Goal: Task Accomplishment & Management: Manage account settings

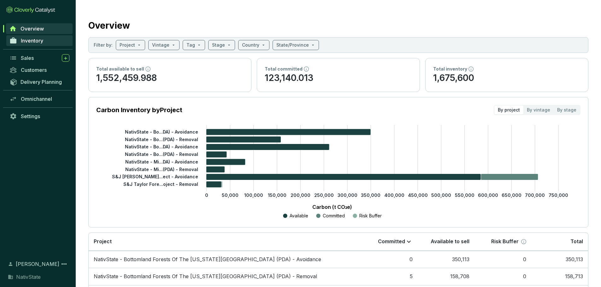
click at [33, 42] on span "Inventory" at bounding box center [32, 41] width 22 height 6
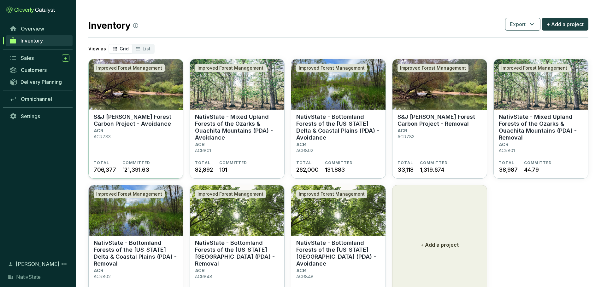
click at [132, 132] on section "S&J Taylor Forest Carbon Project - Avoidance ACR ACR783" at bounding box center [136, 137] width 84 height 47
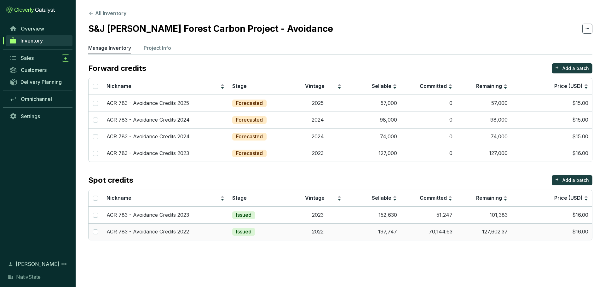
click at [560, 234] on td "$16.00" at bounding box center [552, 232] width 81 height 17
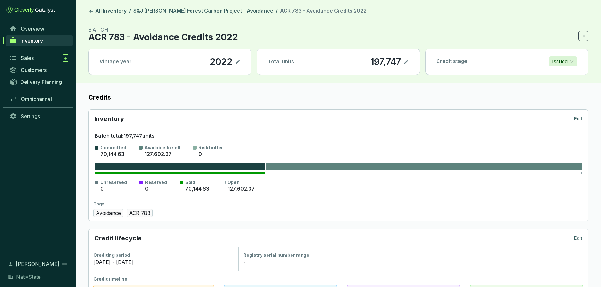
click at [578, 120] on p "Edit" at bounding box center [578, 119] width 8 height 6
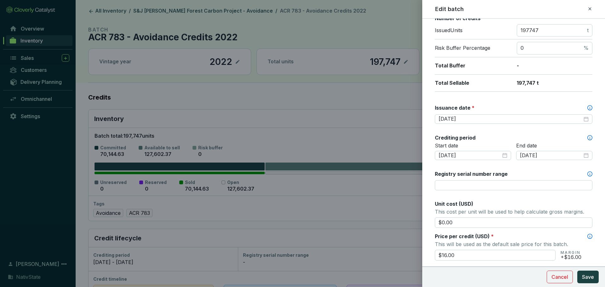
scroll to position [158, 0]
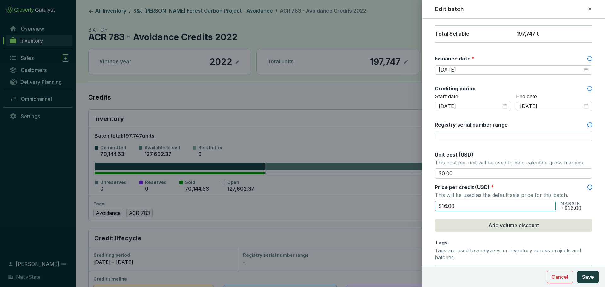
click at [458, 206] on input "$16.00" at bounding box center [495, 206] width 121 height 11
type input "$15.00"
click at [590, 273] on button "Save" at bounding box center [588, 277] width 21 height 13
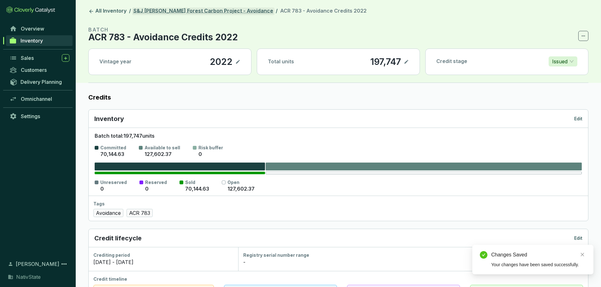
click at [224, 10] on link "S&J [PERSON_NAME] Forest Carbon Project - Avoidance" at bounding box center [203, 12] width 142 height 8
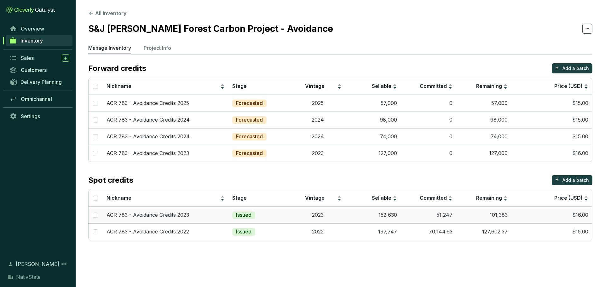
click at [549, 213] on td "$16.00" at bounding box center [552, 215] width 81 height 17
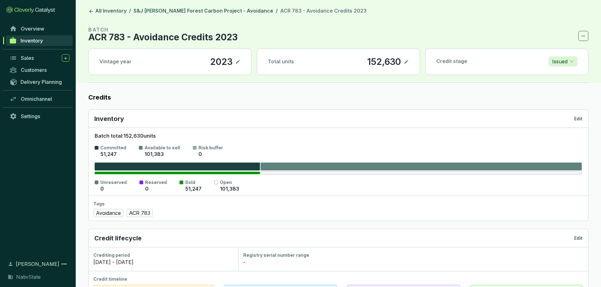
click at [581, 118] on p "Edit" at bounding box center [578, 119] width 8 height 6
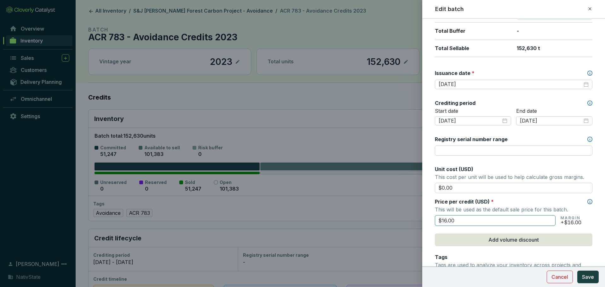
scroll to position [158, 0]
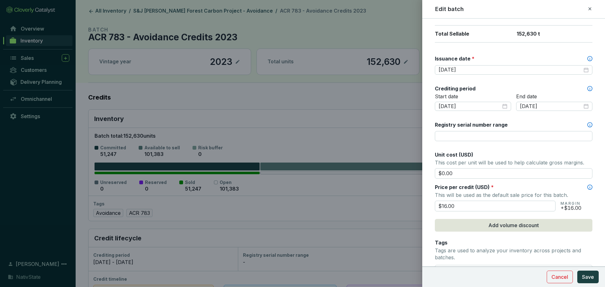
drag, startPoint x: 477, startPoint y: 205, endPoint x: 360, endPoint y: 188, distance: 118.2
click at [360, 188] on div "Edit batch Batch name * This is the internal name that will be used throughout …" at bounding box center [302, 143] width 605 height 287
type input "$15.00"
click at [583, 278] on span "Save" at bounding box center [588, 277] width 12 height 8
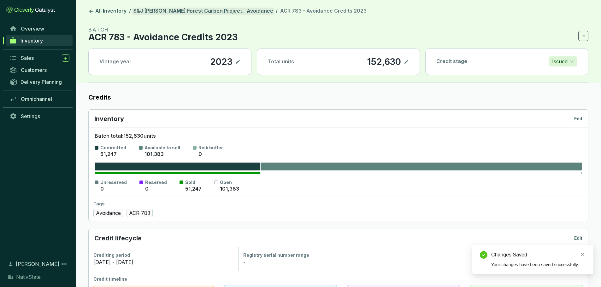
click at [207, 11] on link "S&J [PERSON_NAME] Forest Carbon Project - Avoidance" at bounding box center [203, 12] width 142 height 8
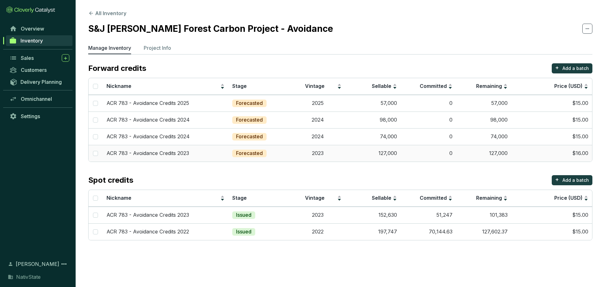
click at [399, 149] on td "127,000" at bounding box center [373, 153] width 55 height 17
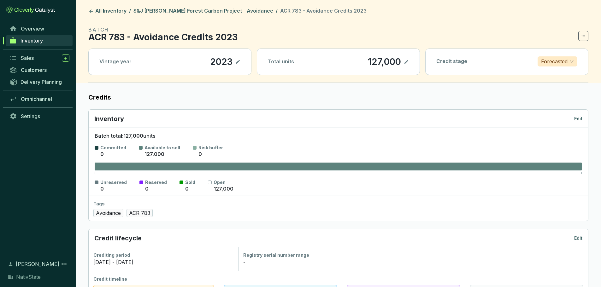
click at [575, 238] on p "Edit" at bounding box center [578, 238] width 8 height 6
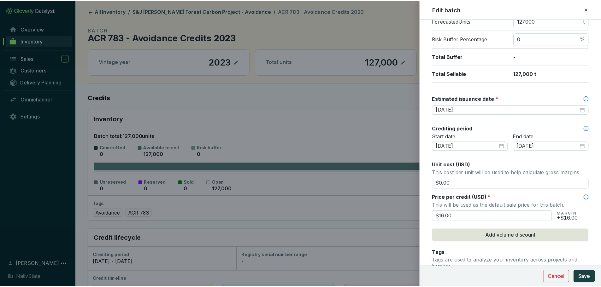
scroll to position [126, 0]
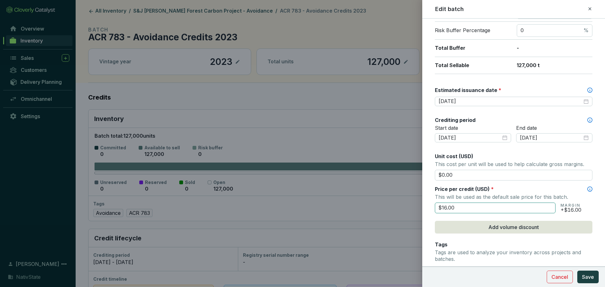
click at [533, 211] on input "$16.00" at bounding box center [495, 208] width 121 height 11
type input "$14.50"
click at [594, 280] on span "Save" at bounding box center [588, 277] width 12 height 8
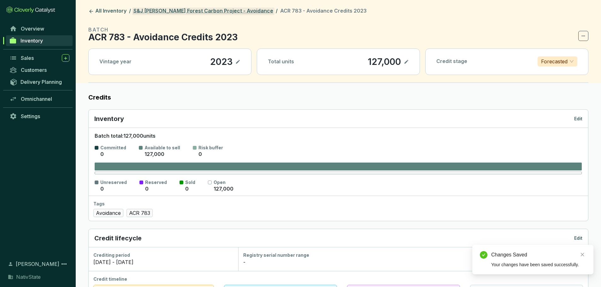
click at [215, 11] on link "S&J [PERSON_NAME] Forest Carbon Project - Avoidance" at bounding box center [203, 12] width 142 height 8
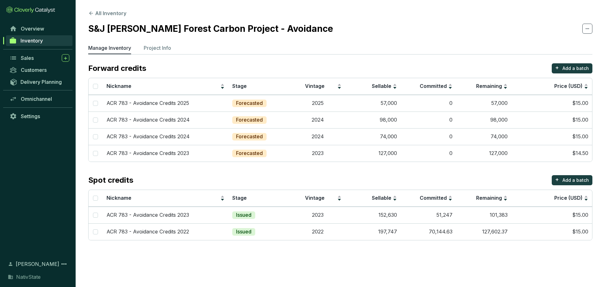
click at [345, 171] on section "Forward credits + Add a batch Nickname Stage Vintage Sellable Committed Remaini…" at bounding box center [340, 151] width 505 height 177
click at [548, 134] on td "$15.00" at bounding box center [552, 136] width 81 height 17
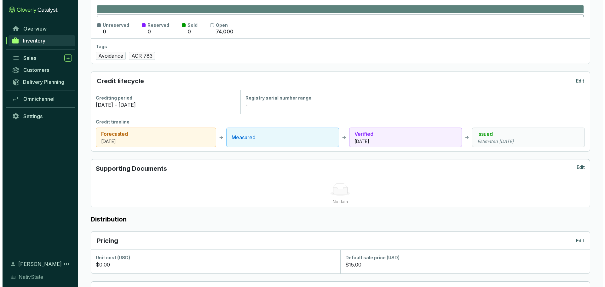
scroll to position [158, 0]
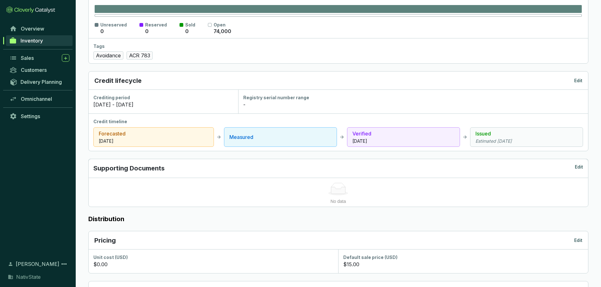
click at [581, 167] on p "Edit" at bounding box center [579, 168] width 8 height 9
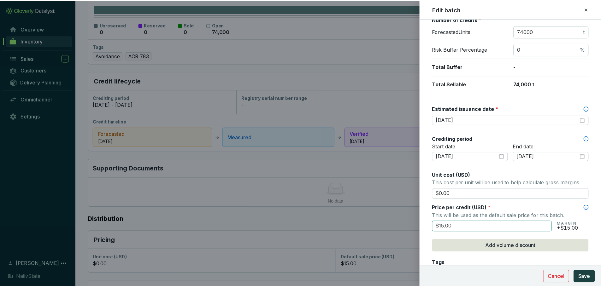
scroll to position [126, 0]
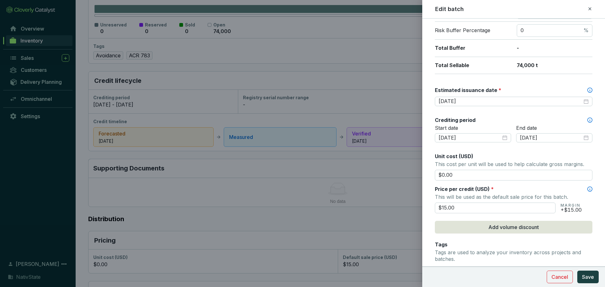
drag, startPoint x: 523, startPoint y: 206, endPoint x: 400, endPoint y: 196, distance: 122.8
click at [400, 196] on div "Edit batch Batch name * This is the internal name that will be used throughout …" at bounding box center [302, 143] width 605 height 287
type input "$14.50"
click at [589, 273] on button "Save" at bounding box center [588, 277] width 21 height 13
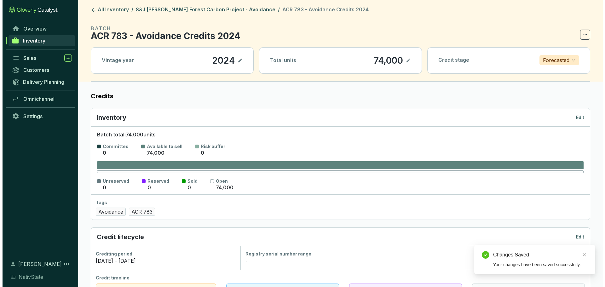
scroll to position [0, 0]
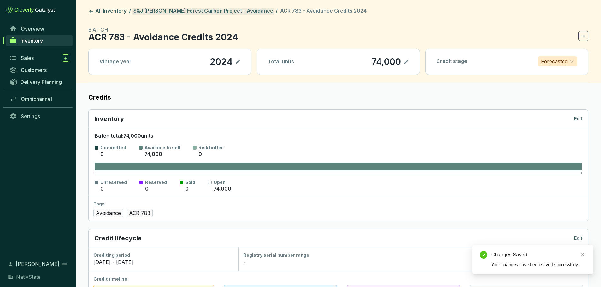
click at [193, 11] on link "S&J [PERSON_NAME] Forest Carbon Project - Avoidance" at bounding box center [203, 12] width 142 height 8
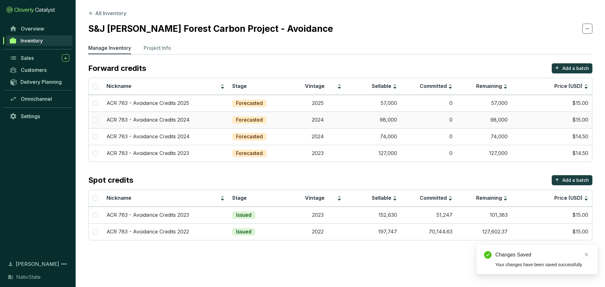
click at [501, 123] on td "98,000" at bounding box center [484, 120] width 55 height 17
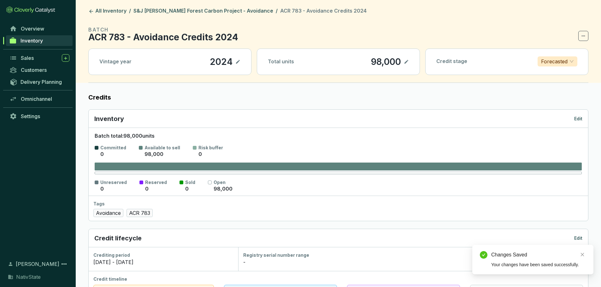
click at [577, 115] on div "Inventory Edit" at bounding box center [338, 118] width 488 height 9
click at [579, 119] on p "Edit" at bounding box center [578, 119] width 8 height 6
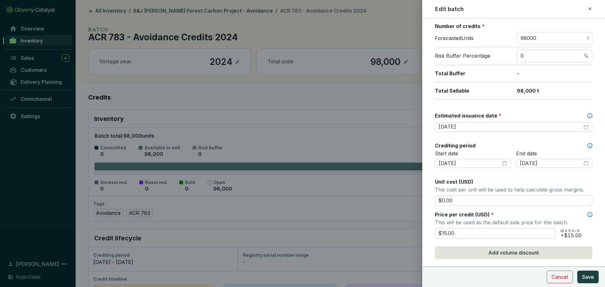
scroll to position [189, 0]
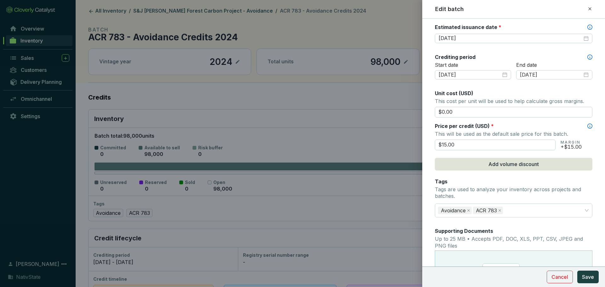
drag, startPoint x: 463, startPoint y: 149, endPoint x: 330, endPoint y: 128, distance: 135.3
click at [330, 128] on div "Edit batch Batch name * This is the internal name that will be used throughout …" at bounding box center [302, 143] width 605 height 287
type input "$14.50"
click at [582, 277] on button "Save" at bounding box center [588, 277] width 21 height 13
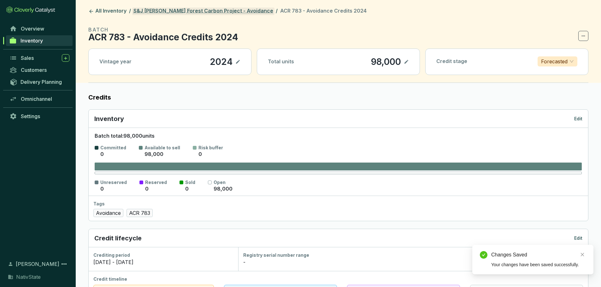
click at [221, 8] on link "S&J [PERSON_NAME] Forest Carbon Project - Avoidance" at bounding box center [203, 12] width 142 height 8
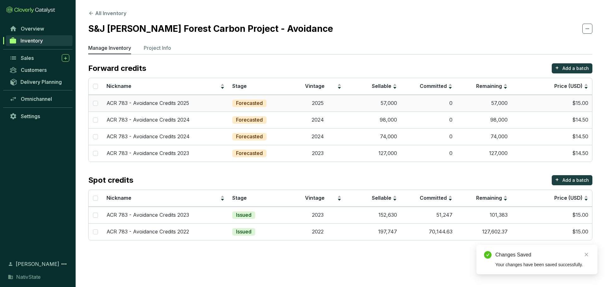
click at [576, 103] on td "$15.00" at bounding box center [552, 103] width 81 height 17
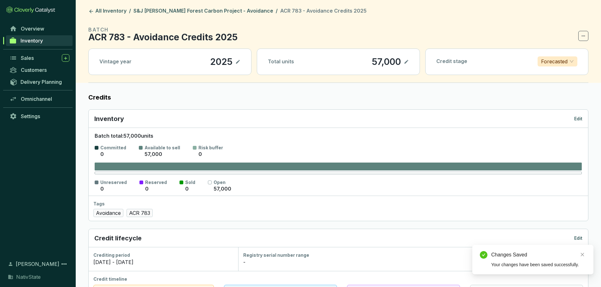
click at [577, 238] on p "Edit" at bounding box center [578, 238] width 8 height 6
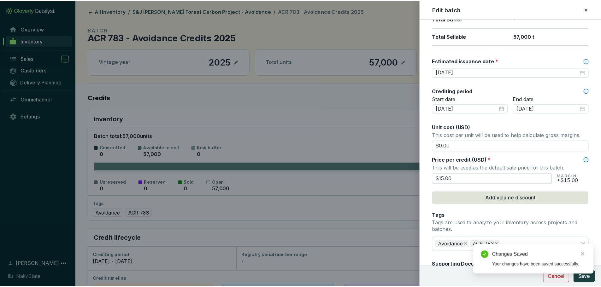
scroll to position [158, 0]
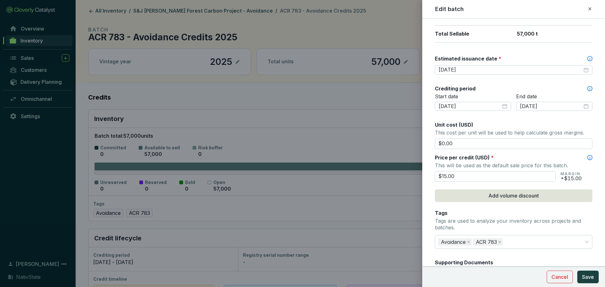
drag, startPoint x: 461, startPoint y: 176, endPoint x: 364, endPoint y: 161, distance: 97.7
click at [368, 163] on div "Edit batch Batch name * This is the internal name that will be used throughout …" at bounding box center [302, 143] width 605 height 287
type input "$14.50"
click at [591, 284] on section "Cancel Save" at bounding box center [514, 277] width 183 height 20
click at [590, 274] on span "Save" at bounding box center [588, 277] width 12 height 8
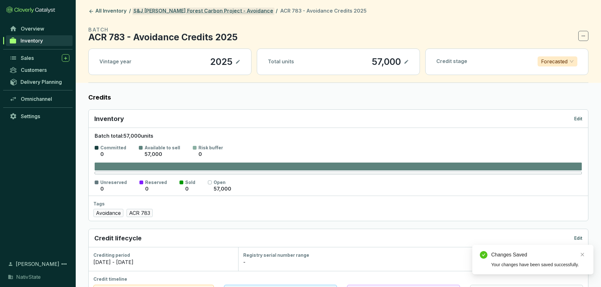
click at [216, 13] on link "S&J [PERSON_NAME] Forest Carbon Project - Avoidance" at bounding box center [203, 12] width 142 height 8
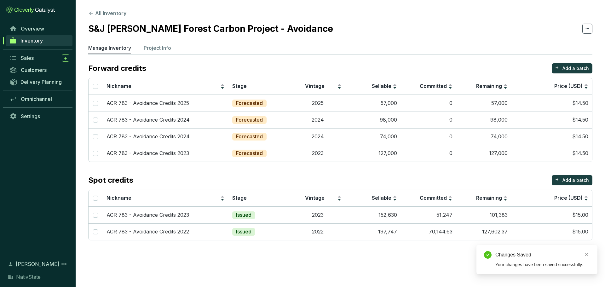
click at [529, 35] on section "S&J [PERSON_NAME] Forest Carbon Project - Avoidance" at bounding box center [340, 28] width 505 height 13
click at [113, 14] on button "All Inventory" at bounding box center [107, 13] width 38 height 8
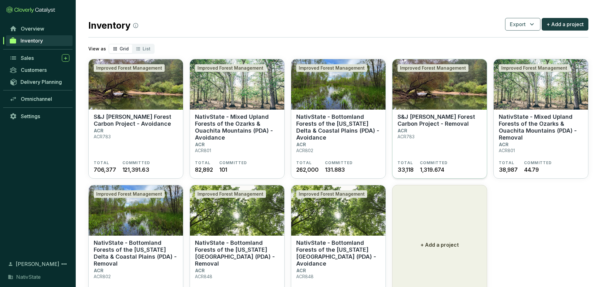
click at [433, 133] on section "S&J Taylor Forest Carbon Project - Removal ACR ACR783" at bounding box center [439, 137] width 84 height 47
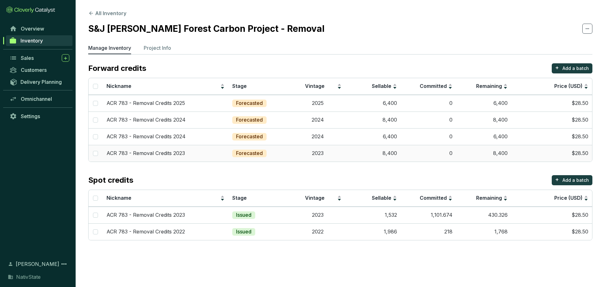
click at [516, 152] on td "$28.50" at bounding box center [552, 153] width 81 height 17
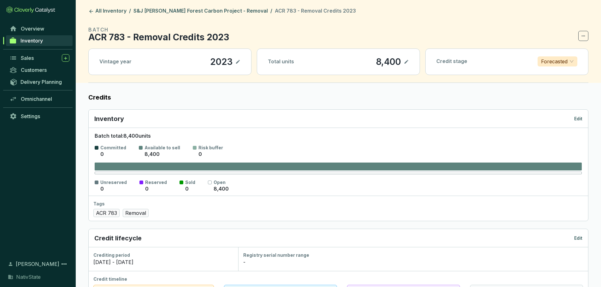
click at [578, 118] on p "Edit" at bounding box center [578, 119] width 8 height 6
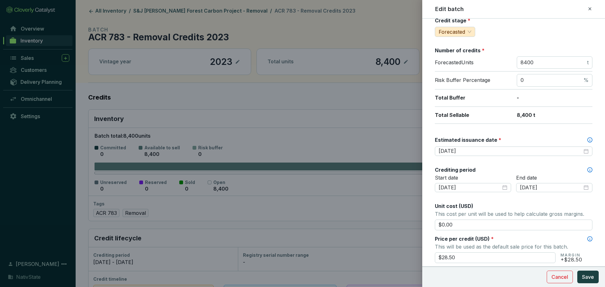
scroll to position [158, 0]
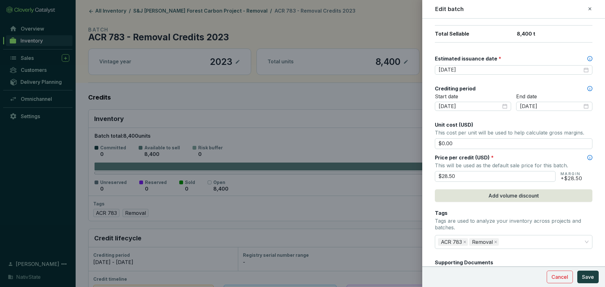
drag, startPoint x: 497, startPoint y: 175, endPoint x: 350, endPoint y: 166, distance: 147.6
click at [350, 166] on div "Edit batch Batch name * This is the internal name that will be used throughout …" at bounding box center [302, 143] width 605 height 287
type input "$26.50"
click at [589, 270] on section "Cancel Save" at bounding box center [514, 277] width 183 height 20
click at [589, 275] on span "Save" at bounding box center [588, 277] width 12 height 8
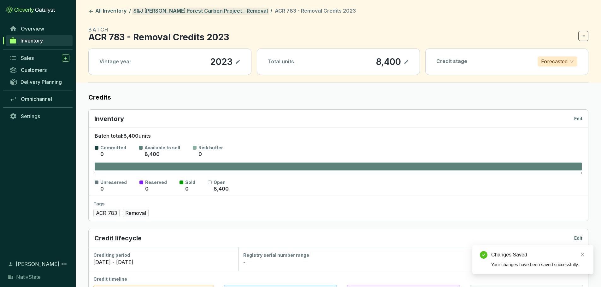
click at [224, 12] on link "S&J [PERSON_NAME] Forest Carbon Project - Removal" at bounding box center [200, 12] width 137 height 8
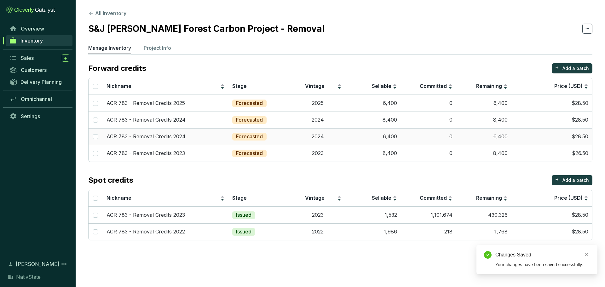
click at [538, 132] on td "$28.50" at bounding box center [552, 136] width 81 height 17
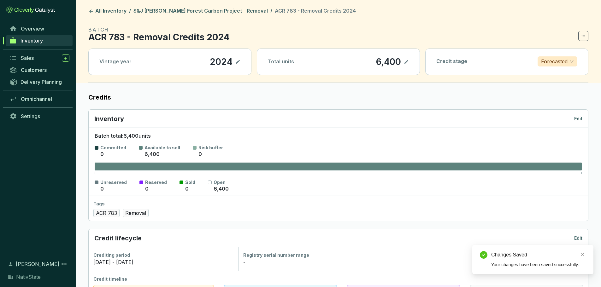
click at [578, 117] on p "Edit" at bounding box center [578, 119] width 8 height 6
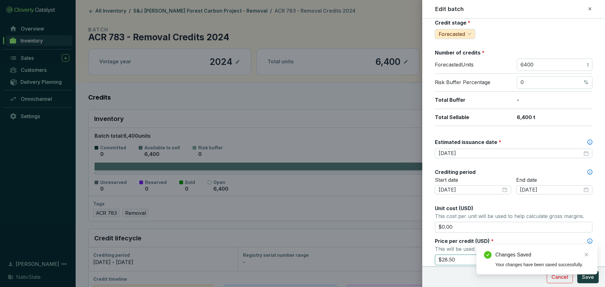
scroll to position [158, 0]
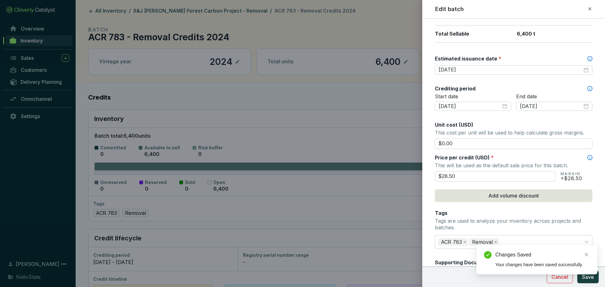
drag, startPoint x: 473, startPoint y: 175, endPoint x: 365, endPoint y: 156, distance: 110.4
click at [365, 156] on div "Edit batch Batch name * This is the internal name that will be used throughout …" at bounding box center [302, 143] width 605 height 287
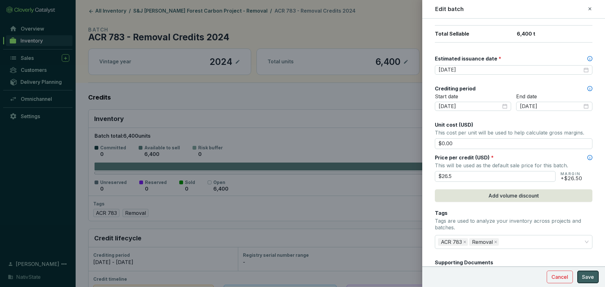
type input "$26.50"
click at [587, 278] on span "Save" at bounding box center [588, 277] width 12 height 8
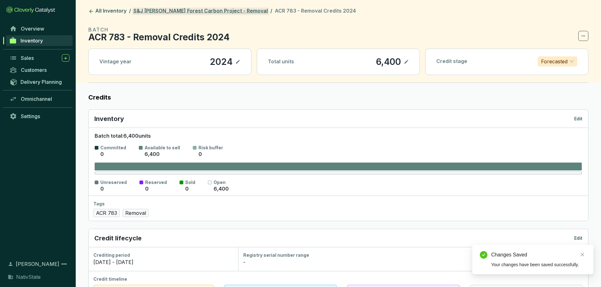
click at [223, 11] on link "S&J [PERSON_NAME] Forest Carbon Project - Removal" at bounding box center [200, 12] width 137 height 8
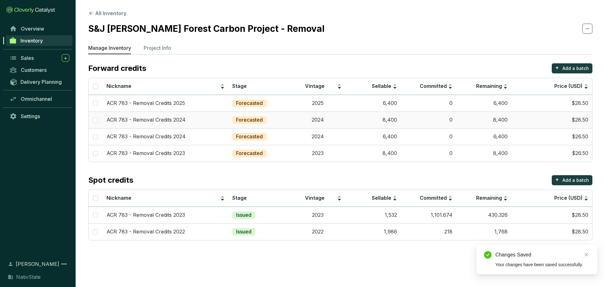
click at [487, 119] on td "8,400" at bounding box center [484, 120] width 55 height 17
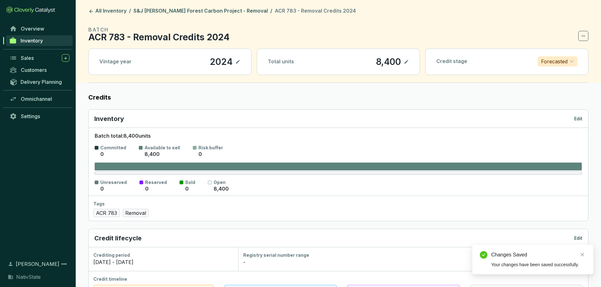
click at [576, 120] on p "Edit" at bounding box center [578, 119] width 8 height 6
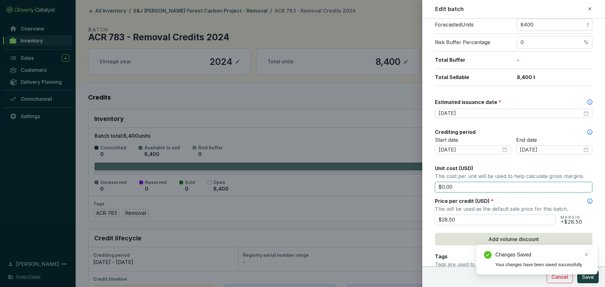
scroll to position [126, 0]
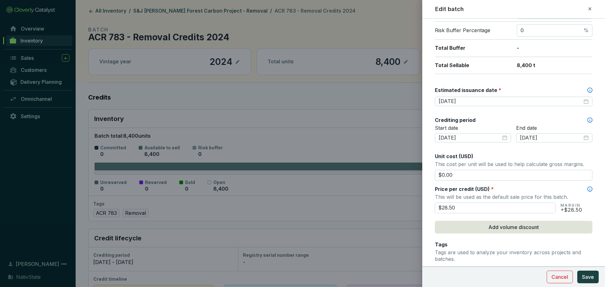
drag, startPoint x: 469, startPoint y: 207, endPoint x: 348, endPoint y: 182, distance: 123.8
click at [348, 182] on div "Edit batch Batch name * This is the internal name that will be used throughout …" at bounding box center [302, 143] width 605 height 287
type input "$26.50"
click at [578, 274] on button "Save" at bounding box center [588, 277] width 21 height 13
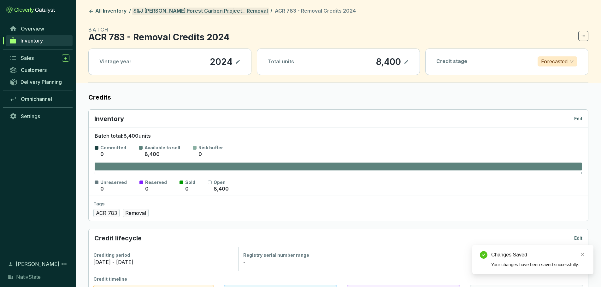
click at [221, 10] on link "S&J [PERSON_NAME] Forest Carbon Project - Removal" at bounding box center [200, 12] width 137 height 8
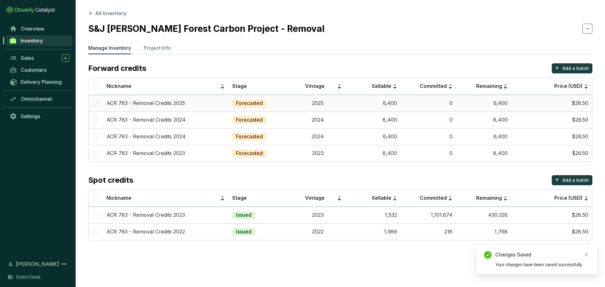
click at [498, 99] on td "6,400" at bounding box center [484, 103] width 55 height 17
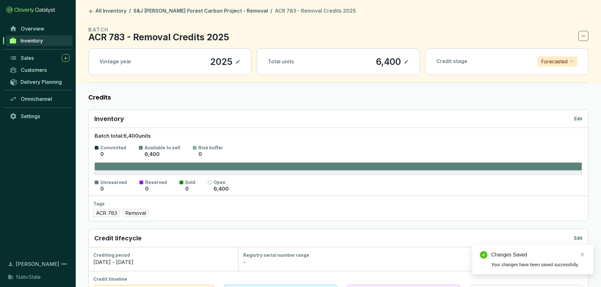
click at [577, 120] on p "Edit" at bounding box center [578, 119] width 8 height 6
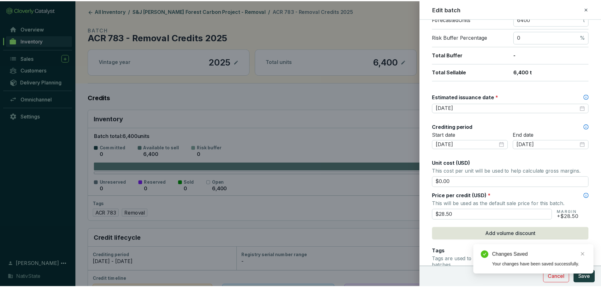
scroll to position [126, 0]
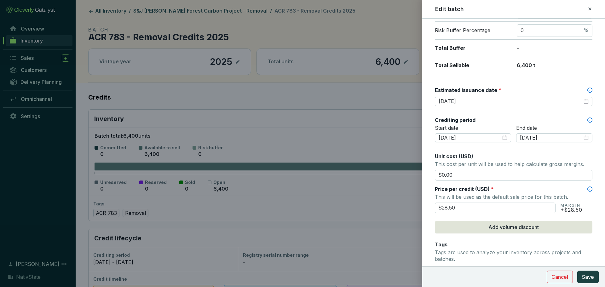
drag, startPoint x: 463, startPoint y: 208, endPoint x: 367, endPoint y: 184, distance: 99.0
click at [368, 184] on div "Edit batch Batch name * This is the internal name that will be used throughout …" at bounding box center [302, 143] width 605 height 287
type input "$26.50"
click at [586, 272] on button "Save" at bounding box center [588, 277] width 21 height 13
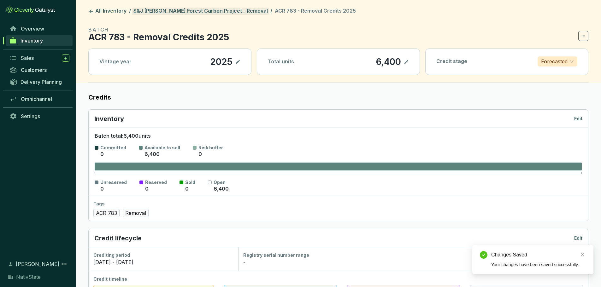
click at [210, 10] on link "S&J [PERSON_NAME] Forest Carbon Project - Removal" at bounding box center [200, 12] width 137 height 8
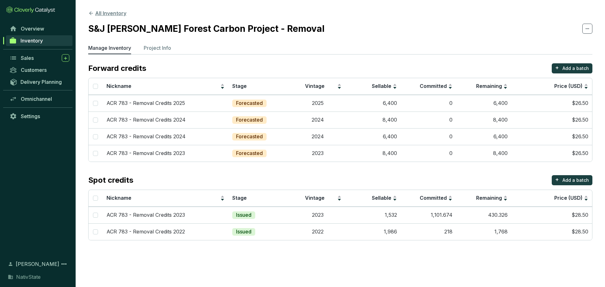
click at [104, 10] on button "All Inventory" at bounding box center [107, 13] width 38 height 8
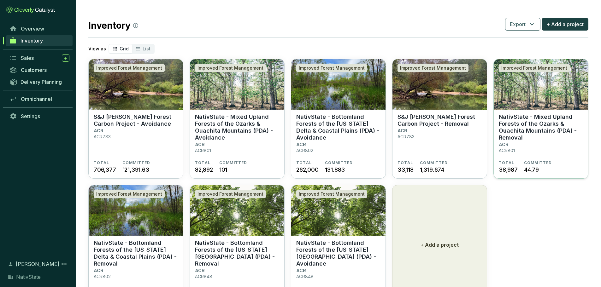
click at [515, 133] on p "NativState - Mixed Upland Forests of the Ozarks & Ouachita Mountains (PDA) - Re…" at bounding box center [541, 128] width 84 height 28
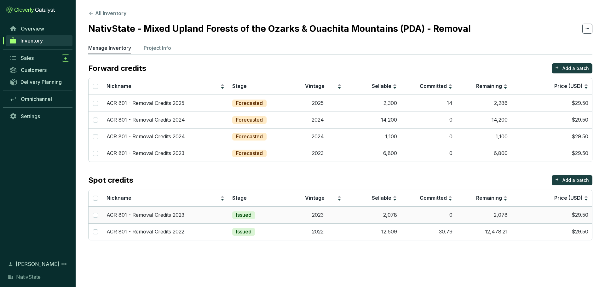
click at [552, 213] on td "$29.50" at bounding box center [552, 215] width 81 height 17
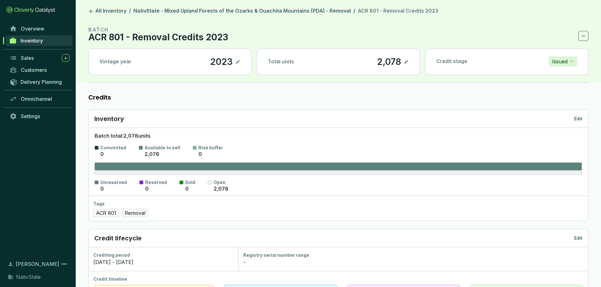
click at [579, 118] on p "Edit" at bounding box center [578, 119] width 8 height 6
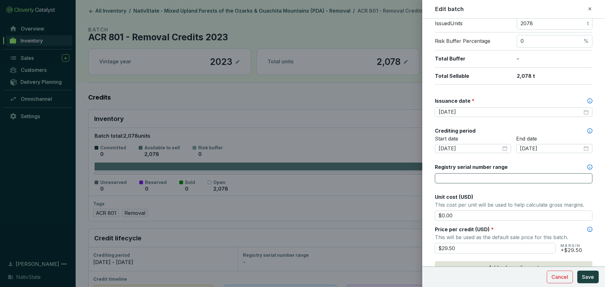
scroll to position [126, 0]
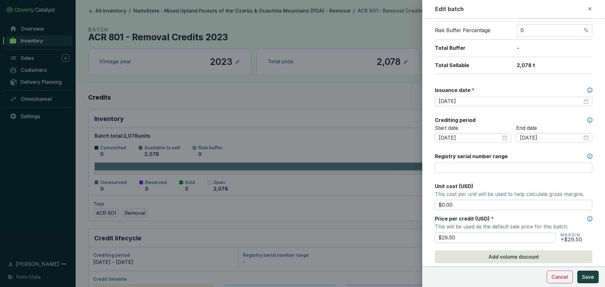
drag, startPoint x: 467, startPoint y: 239, endPoint x: 396, endPoint y: 226, distance: 71.4
click at [396, 226] on div "Edit batch Batch name * This is the internal name that will be used throughout …" at bounding box center [302, 143] width 605 height 287
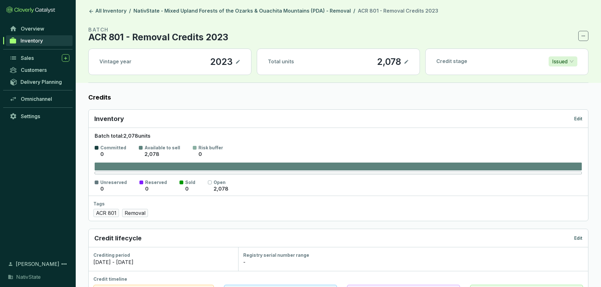
click at [287, 3] on header "All Inventory / NativState - Mixed Upland Forests of the Ozarks & Ouachita Moun…" at bounding box center [338, 41] width 525 height 83
click at [289, 8] on link "NativState - Mixed Upland Forests of the Ozarks & Ouachita Mountains (PDA) - Re…" at bounding box center [242, 12] width 220 height 8
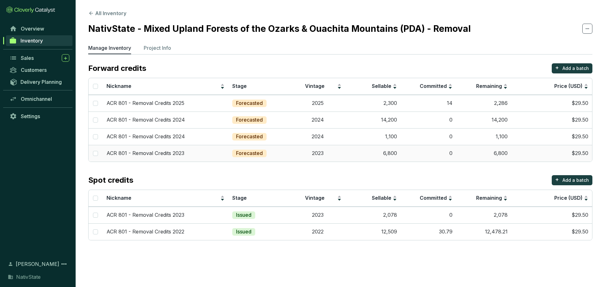
click at [470, 153] on td "6,800" at bounding box center [484, 153] width 55 height 17
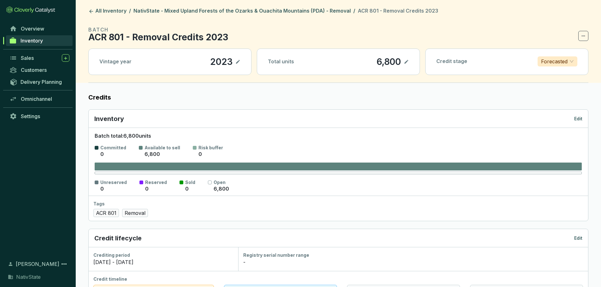
click at [576, 119] on p "Edit" at bounding box center [578, 119] width 8 height 6
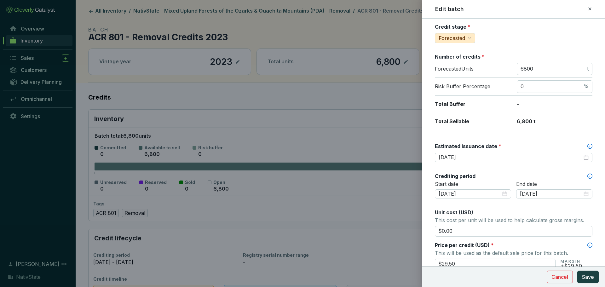
scroll to position [126, 0]
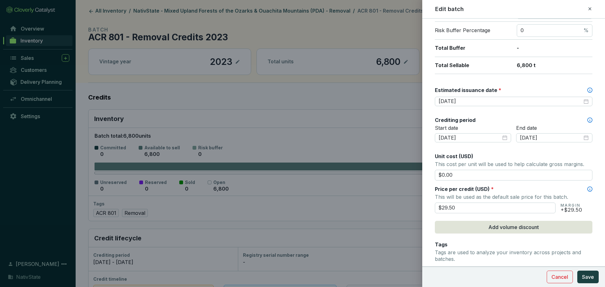
drag, startPoint x: 483, startPoint y: 210, endPoint x: 365, endPoint y: 204, distance: 119.0
click at [365, 204] on div "Edit batch Batch name * This is the internal name that will be used throughout …" at bounding box center [302, 143] width 605 height 287
type input "$27.50"
click at [592, 275] on span "Save" at bounding box center [588, 277] width 12 height 8
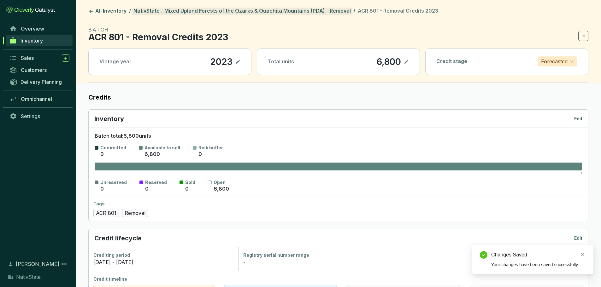
click at [248, 12] on link "NativState - Mixed Upland Forests of the Ozarks & Ouachita Mountains (PDA) - Re…" at bounding box center [242, 12] width 220 height 8
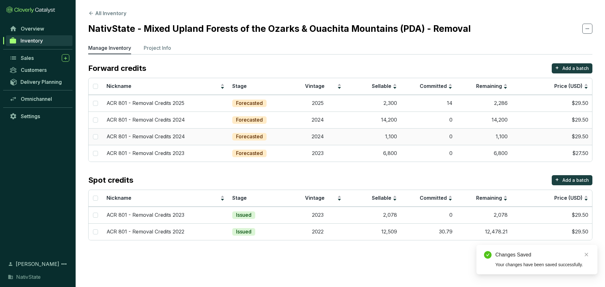
click at [510, 133] on td "1,100" at bounding box center [484, 136] width 55 height 17
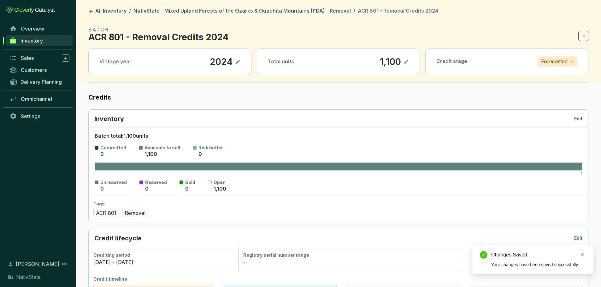
click at [579, 117] on p "Edit" at bounding box center [578, 119] width 8 height 6
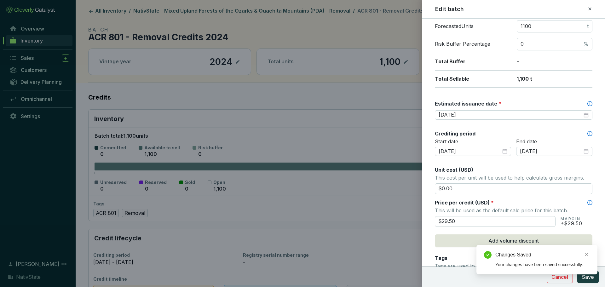
scroll to position [158, 0]
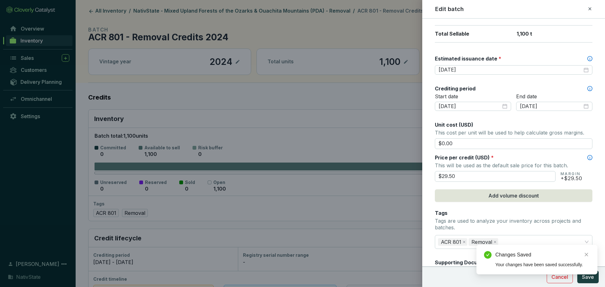
drag, startPoint x: 466, startPoint y: 176, endPoint x: 383, endPoint y: 164, distance: 83.5
click at [383, 164] on div "Edit batch Batch name * This is the internal name that will be used throughout …" at bounding box center [302, 143] width 605 height 287
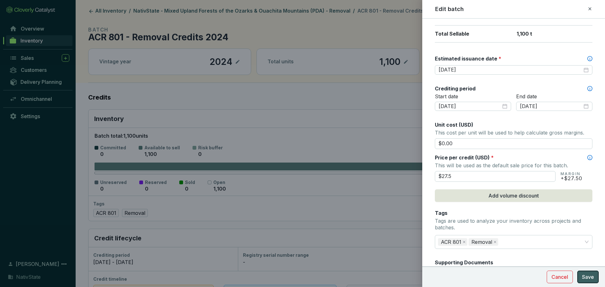
type input "$27.50"
click at [590, 275] on span "Save" at bounding box center [588, 277] width 12 height 8
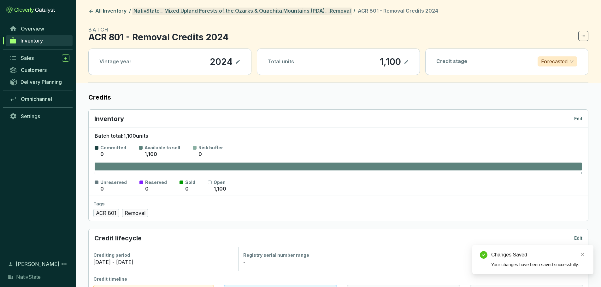
click at [278, 12] on link "NativState - Mixed Upland Forests of the Ozarks & Ouachita Mountains (PDA) - Re…" at bounding box center [242, 12] width 220 height 8
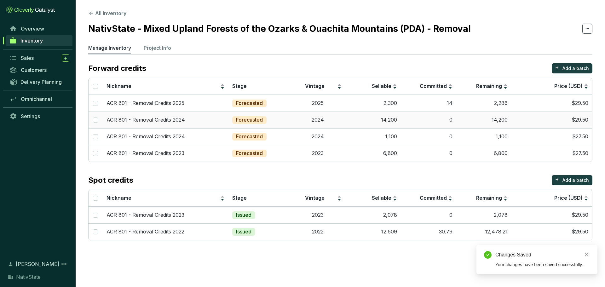
click at [492, 120] on td "14,200" at bounding box center [484, 120] width 55 height 17
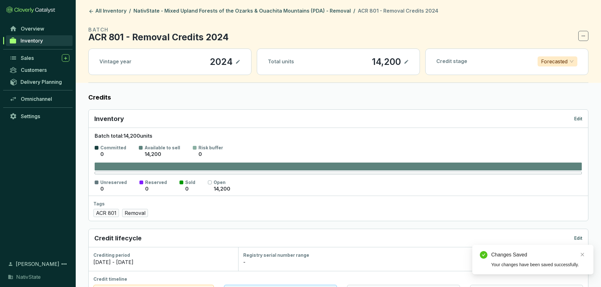
click at [578, 119] on p "Edit" at bounding box center [578, 119] width 8 height 6
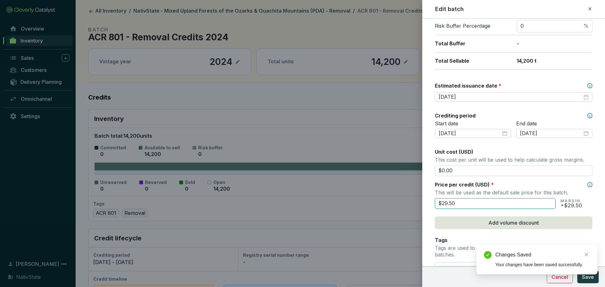
scroll to position [158, 0]
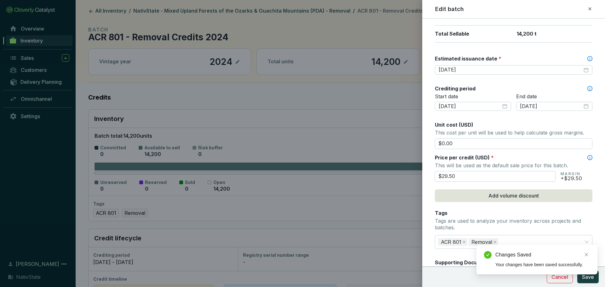
drag, startPoint x: 473, startPoint y: 172, endPoint x: 331, endPoint y: 151, distance: 143.2
click at [331, 151] on div "Edit batch Batch name * This is the internal name that will be used throughout …" at bounding box center [302, 143] width 605 height 287
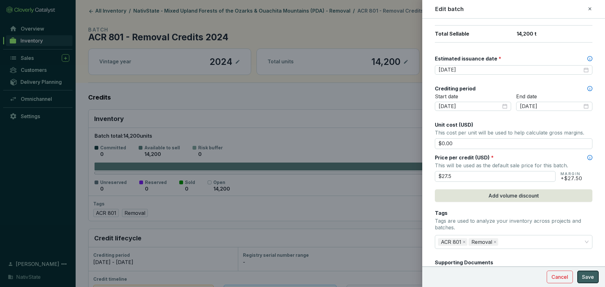
type input "$27.50"
click at [587, 276] on button "Save" at bounding box center [588, 277] width 21 height 13
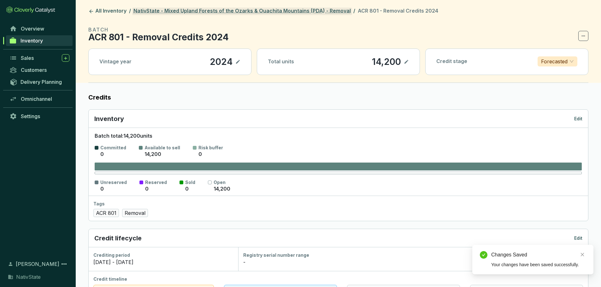
click at [294, 12] on link "NativState - Mixed Upland Forests of the Ozarks & Ouachita Mountains (PDA) - Re…" at bounding box center [242, 12] width 220 height 8
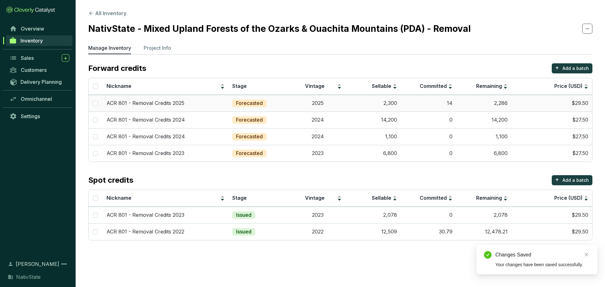
click at [507, 102] on td "2,286" at bounding box center [484, 103] width 55 height 17
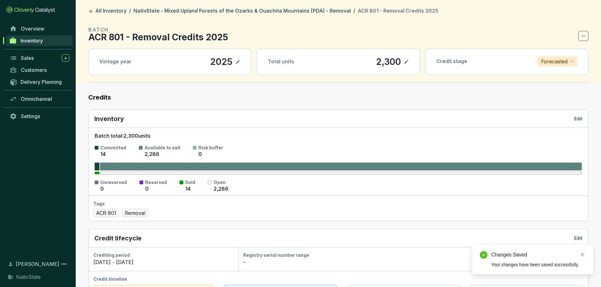
click at [575, 113] on div "Inventory Edit" at bounding box center [338, 119] width 499 height 18
click at [575, 121] on p "Edit" at bounding box center [578, 119] width 8 height 6
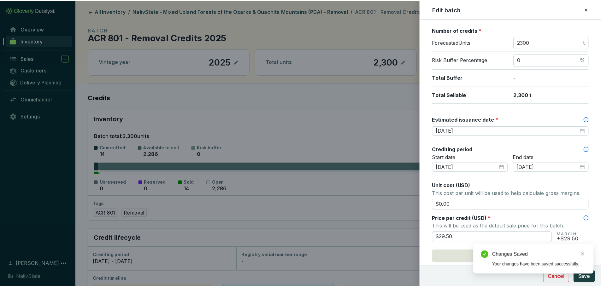
scroll to position [158, 0]
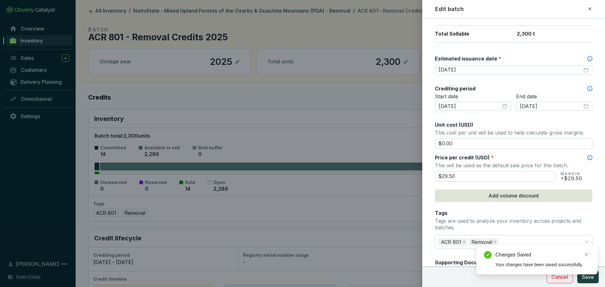
drag, startPoint x: 461, startPoint y: 181, endPoint x: 366, endPoint y: 164, distance: 96.1
click at [366, 164] on div "Edit batch Batch name * This is the internal name that will be used throughout …" at bounding box center [302, 143] width 605 height 287
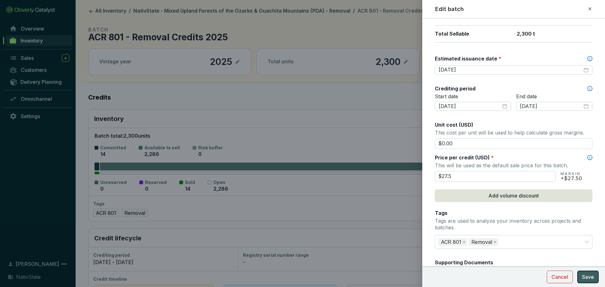
type input "$27.50"
drag, startPoint x: 586, startPoint y: 274, endPoint x: 578, endPoint y: 249, distance: 25.4
click at [586, 273] on span "Save" at bounding box center [588, 277] width 12 height 8
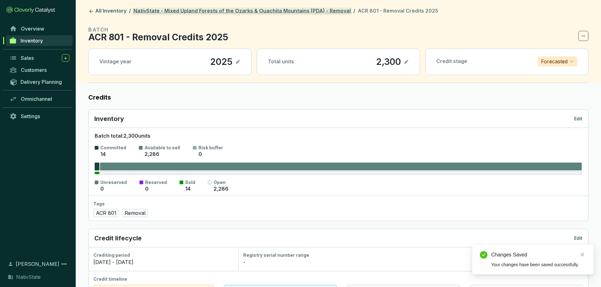
click at [238, 10] on link "NativState - Mixed Upland Forests of the Ozarks & Ouachita Mountains (PDA) - Re…" at bounding box center [242, 12] width 220 height 8
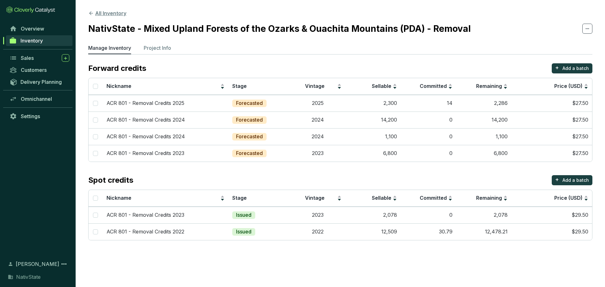
click at [97, 13] on button "All Inventory" at bounding box center [107, 13] width 38 height 8
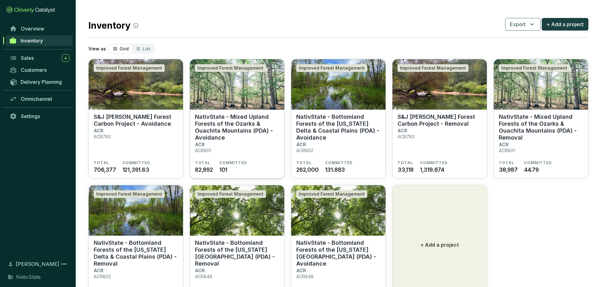
click at [244, 133] on p "NativState - Mixed Upland Forests of the Ozarks & Ouachita Mountains (PDA) - Av…" at bounding box center [237, 128] width 84 height 28
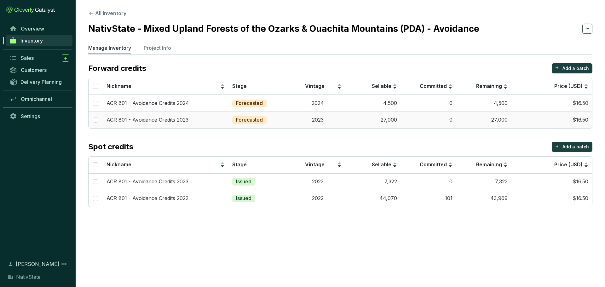
click at [521, 118] on td "$16.50" at bounding box center [552, 120] width 81 height 17
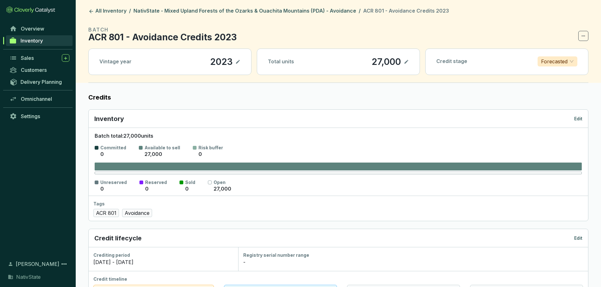
click at [581, 118] on p "Edit" at bounding box center [578, 119] width 8 height 6
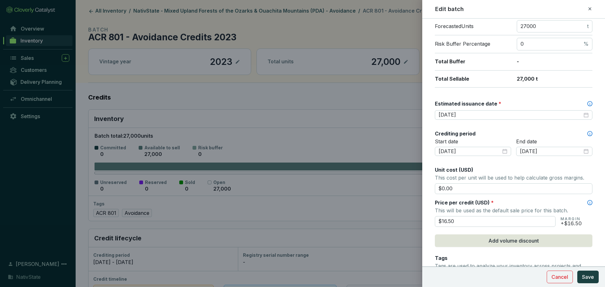
scroll to position [126, 0]
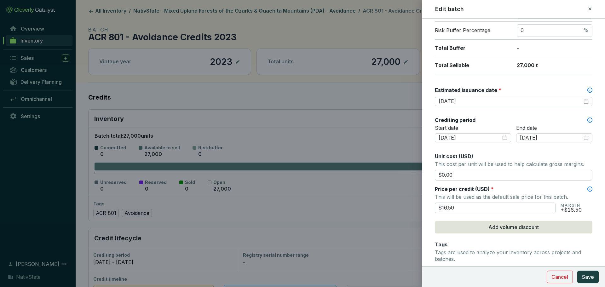
drag, startPoint x: 469, startPoint y: 208, endPoint x: 386, endPoint y: 198, distance: 83.5
click at [386, 198] on div "Edit batch Batch name * This is the internal name that will be used throughout …" at bounding box center [302, 143] width 605 height 287
type input "$15.50"
click at [587, 275] on span "Save" at bounding box center [588, 277] width 12 height 8
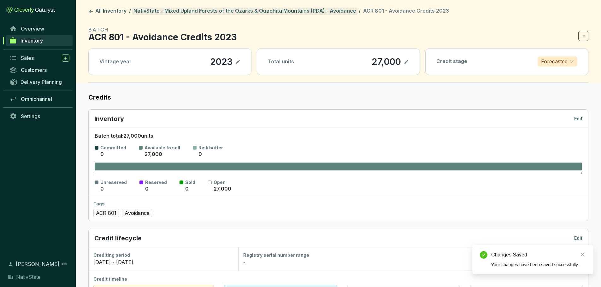
click at [224, 12] on link "NativState - Mixed Upland Forests of the Ozarks & Ouachita Mountains (PDA) - Av…" at bounding box center [244, 12] width 225 height 8
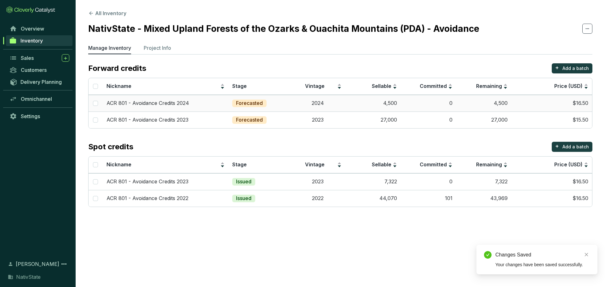
click at [494, 104] on td "4,500" at bounding box center [484, 103] width 55 height 17
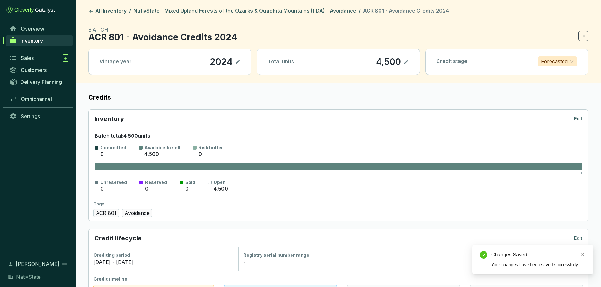
click at [576, 114] on div "Inventory Edit" at bounding box center [338, 119] width 499 height 18
click at [576, 120] on p "Edit" at bounding box center [578, 119] width 8 height 6
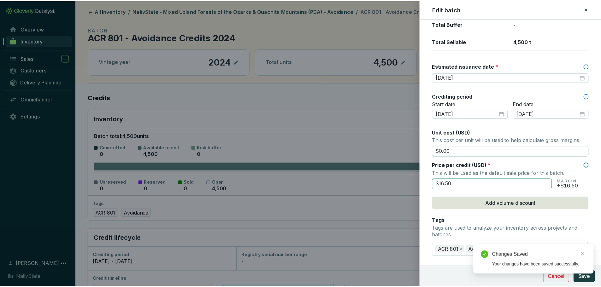
scroll to position [158, 0]
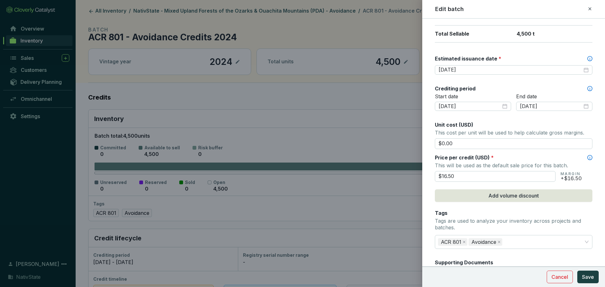
drag, startPoint x: 461, startPoint y: 178, endPoint x: 355, endPoint y: 164, distance: 106.5
click at [355, 164] on div "Edit batch Batch name * This is the internal name that will be used throughout …" at bounding box center [302, 143] width 605 height 287
type input "$15.50"
click at [591, 275] on span "Save" at bounding box center [588, 277] width 12 height 8
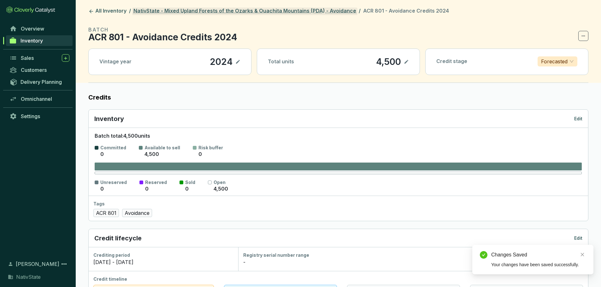
click at [206, 9] on link "NativState - Mixed Upland Forests of the Ozarks & Ouachita Mountains (PDA) - Av…" at bounding box center [244, 12] width 225 height 8
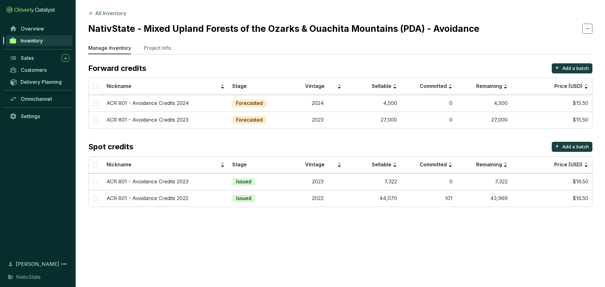
click at [107, 9] on section "All Inventory NativState - Mixed Upland Forests of the Ozarks & Ouachita Mounta…" at bounding box center [341, 110] width 530 height 220
click at [109, 15] on button "All Inventory" at bounding box center [107, 13] width 38 height 8
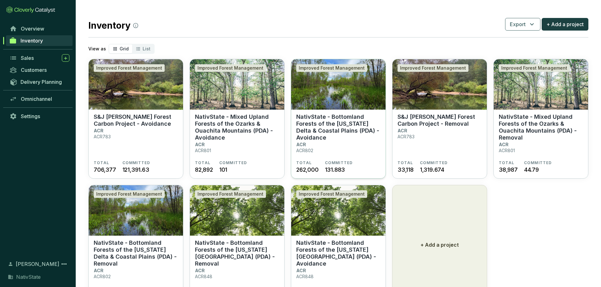
click at [311, 128] on p "NativState - Bottomland Forests of the [US_STATE] Delta & Coastal Plains (PDA) …" at bounding box center [338, 128] width 84 height 28
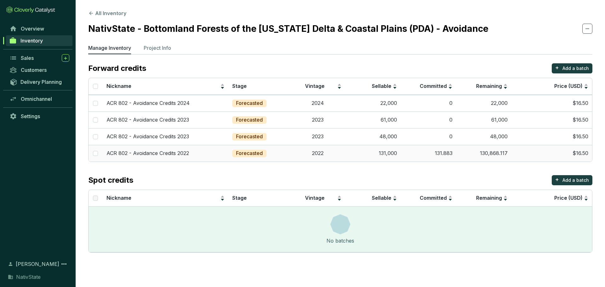
click at [530, 146] on td "$16.50" at bounding box center [552, 153] width 81 height 17
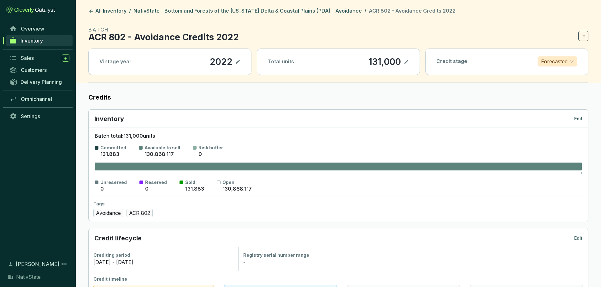
click at [575, 118] on p "Edit" at bounding box center [578, 119] width 8 height 6
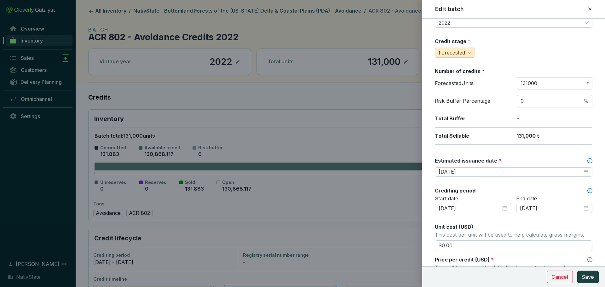
scroll to position [95, 0]
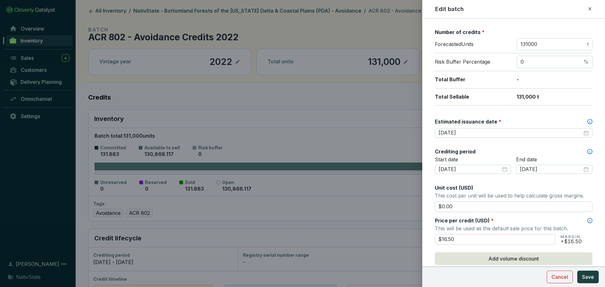
drag, startPoint x: 453, startPoint y: 243, endPoint x: 340, endPoint y: 231, distance: 113.5
click at [340, 231] on div "Edit batch Batch name * This is the internal name that will be used throughout …" at bounding box center [302, 143] width 605 height 287
type input "$15.50"
click at [578, 277] on button "Save" at bounding box center [588, 277] width 21 height 13
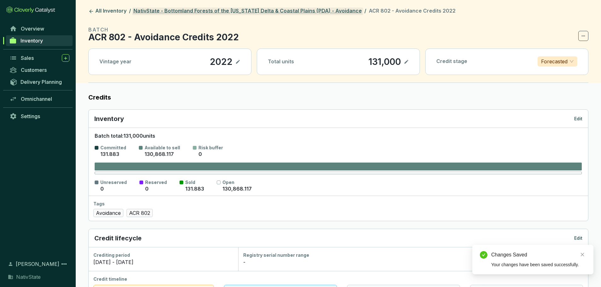
click at [294, 12] on link "NativState - Bottomland Forests of the [US_STATE] Delta & Coastal Plains (PDA) …" at bounding box center [247, 12] width 231 height 8
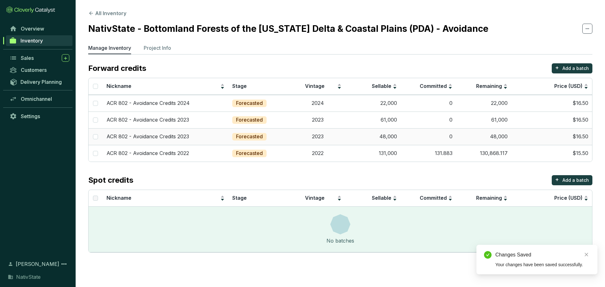
click at [537, 135] on td "$16.50" at bounding box center [552, 136] width 81 height 17
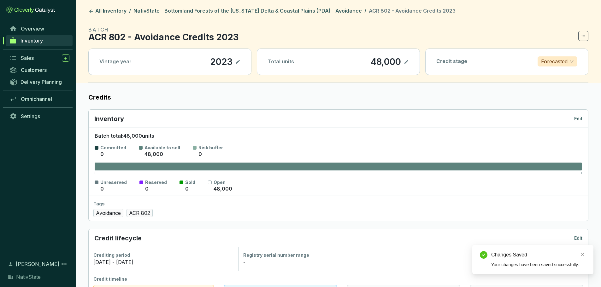
click at [576, 116] on p "Edit" at bounding box center [578, 119] width 8 height 6
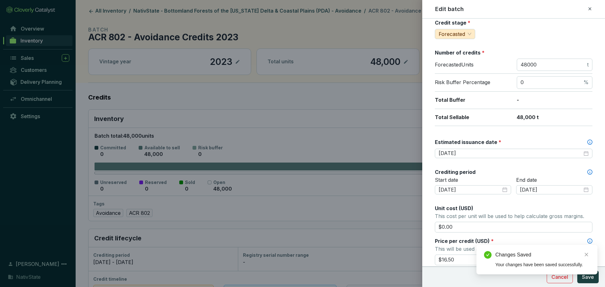
scroll to position [158, 0]
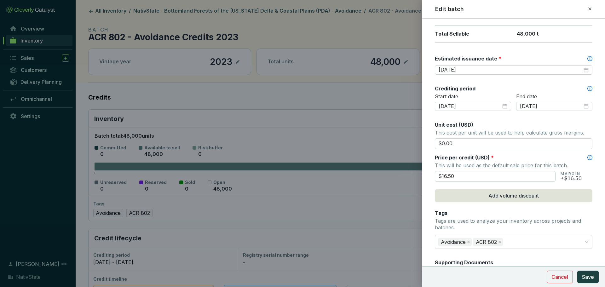
drag, startPoint x: 460, startPoint y: 175, endPoint x: 327, endPoint y: 156, distance: 134.5
click at [327, 156] on div "Edit batch Batch name * This is the internal name that will be used throughout …" at bounding box center [302, 143] width 605 height 287
type input "$15.50"
click at [593, 279] on span "Save" at bounding box center [588, 277] width 12 height 8
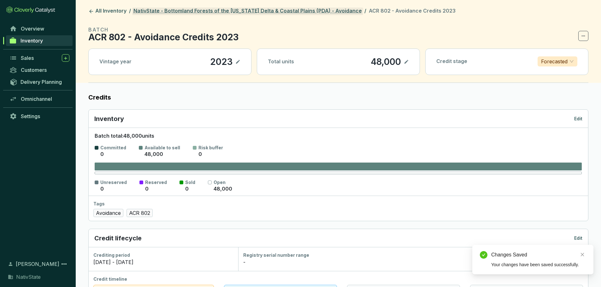
click at [240, 12] on link "NativState - Bottomland Forests of the [US_STATE] Delta & Coastal Plains (PDA) …" at bounding box center [247, 12] width 231 height 8
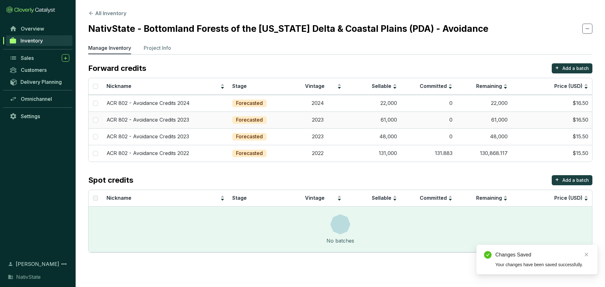
click at [438, 120] on td "0" at bounding box center [428, 120] width 55 height 17
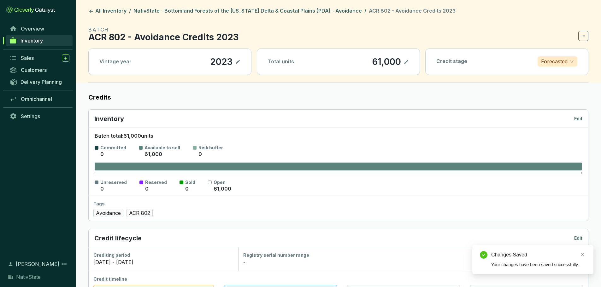
click at [578, 120] on p "Edit" at bounding box center [578, 119] width 8 height 6
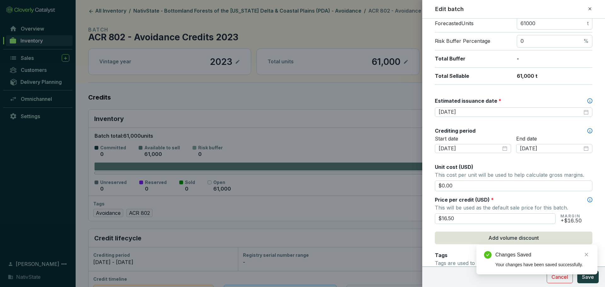
scroll to position [126, 0]
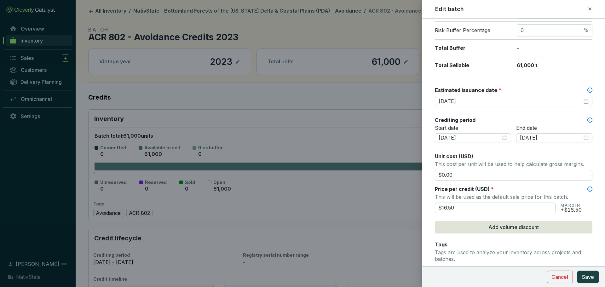
drag, startPoint x: 458, startPoint y: 211, endPoint x: 398, endPoint y: 204, distance: 61.0
click at [398, 204] on div "Edit batch Batch name * This is the internal name that will be used throughout …" at bounding box center [302, 143] width 605 height 287
type input "$15.50"
click at [589, 277] on span "Save" at bounding box center [588, 277] width 12 height 8
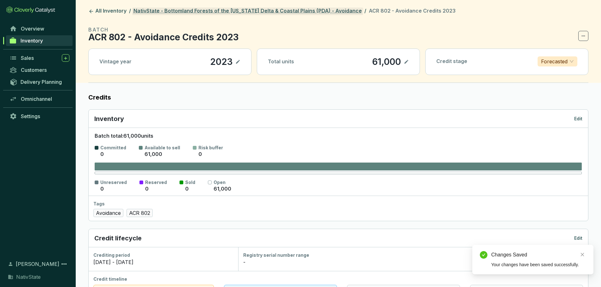
click at [252, 9] on link "NativState - Bottomland Forests of the [US_STATE] Delta & Coastal Plains (PDA) …" at bounding box center [247, 12] width 231 height 8
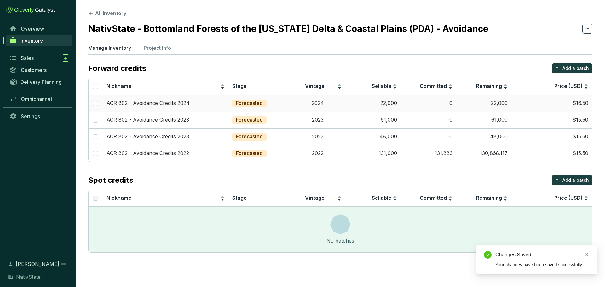
click at [486, 105] on td "22,000" at bounding box center [484, 103] width 55 height 17
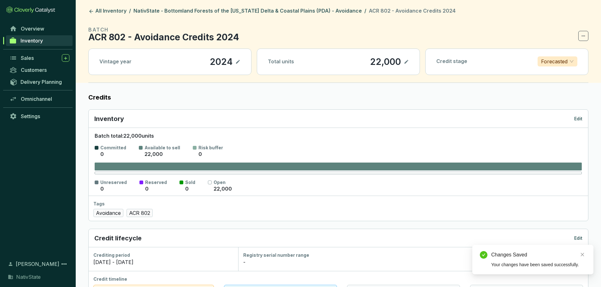
click at [575, 119] on p "Edit" at bounding box center [578, 119] width 8 height 6
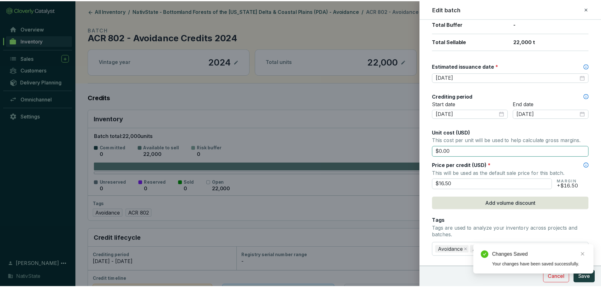
scroll to position [158, 0]
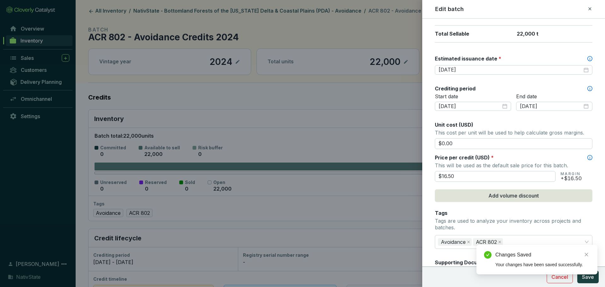
drag, startPoint x: 457, startPoint y: 178, endPoint x: 316, endPoint y: 164, distance: 141.6
click at [316, 164] on div "Edit batch Batch name * This is the internal name that will be used throughout …" at bounding box center [302, 143] width 605 height 287
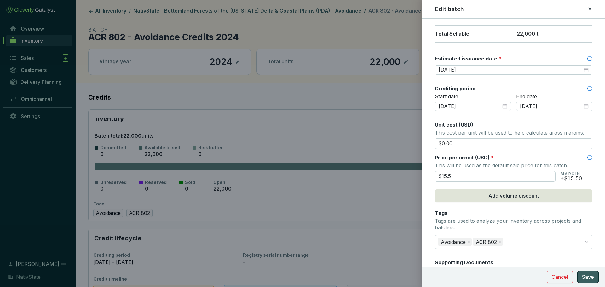
type input "$15.50"
click at [592, 280] on span "Save" at bounding box center [588, 277] width 12 height 8
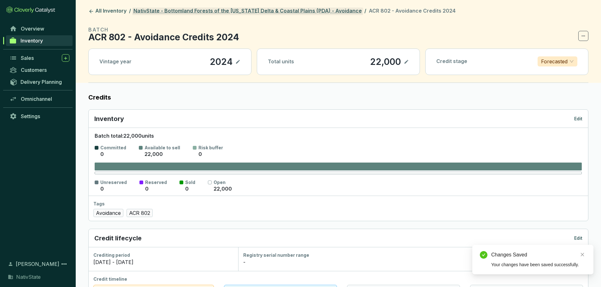
click at [272, 11] on link "NativState - Bottomland Forests of the [US_STATE] Delta & Coastal Plains (PDA) …" at bounding box center [247, 12] width 231 height 8
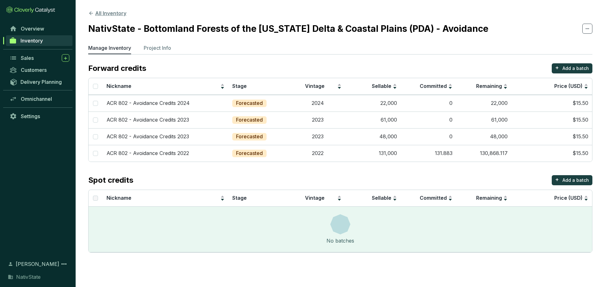
click at [108, 10] on button "All Inventory" at bounding box center [107, 13] width 38 height 8
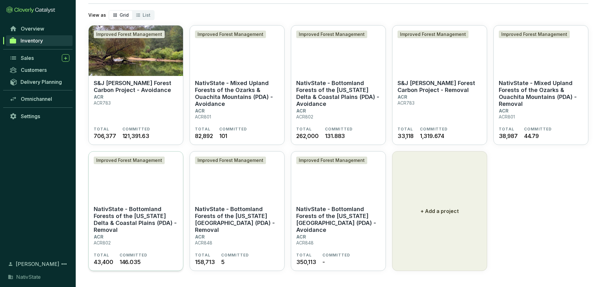
scroll to position [34, 0]
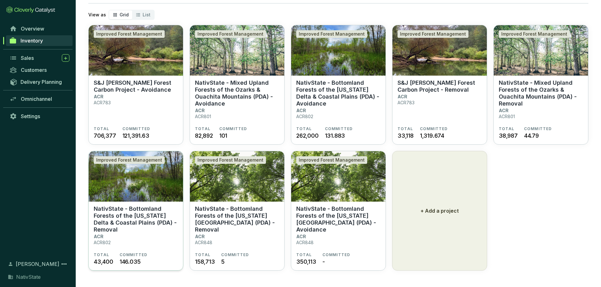
click at [148, 230] on p "NativState - Bottomland Forests of the [US_STATE] Delta & Coastal Plains (PDA) …" at bounding box center [136, 220] width 84 height 28
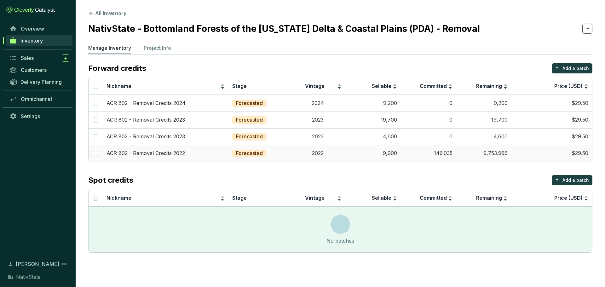
click at [477, 151] on td "9,753.966" at bounding box center [484, 153] width 55 height 17
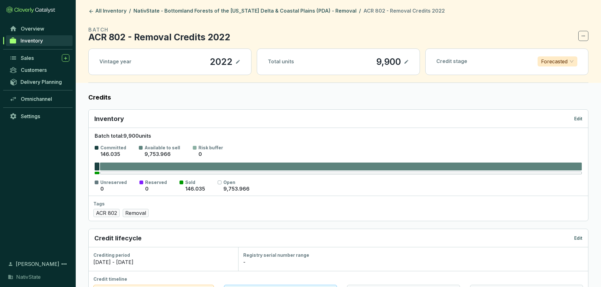
click at [576, 119] on p "Edit" at bounding box center [578, 119] width 8 height 6
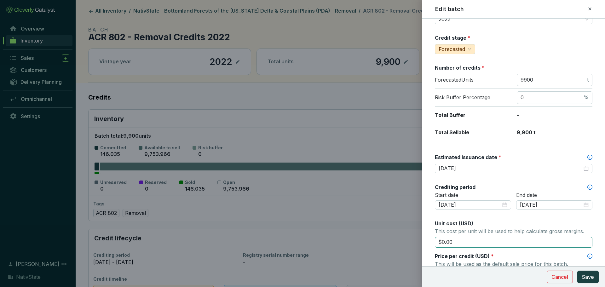
scroll to position [158, 0]
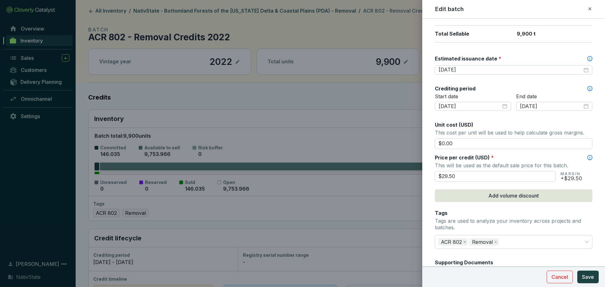
drag, startPoint x: 474, startPoint y: 176, endPoint x: 376, endPoint y: 172, distance: 98.2
click at [377, 172] on div "Edit batch Batch name * This is the internal name that will be used throughout …" at bounding box center [302, 143] width 605 height 287
type input "$27.50"
click at [595, 280] on button "Save" at bounding box center [588, 277] width 21 height 13
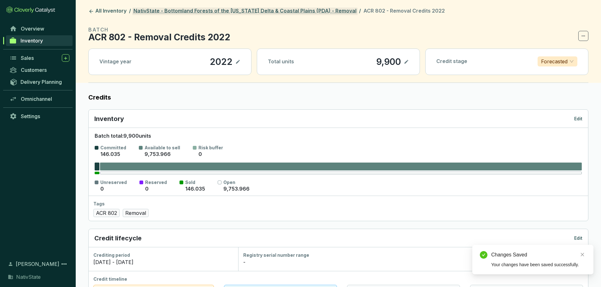
click at [301, 11] on link "NativState - Bottomland Forests of the [US_STATE] Delta & Coastal Plains (PDA) …" at bounding box center [244, 12] width 225 height 8
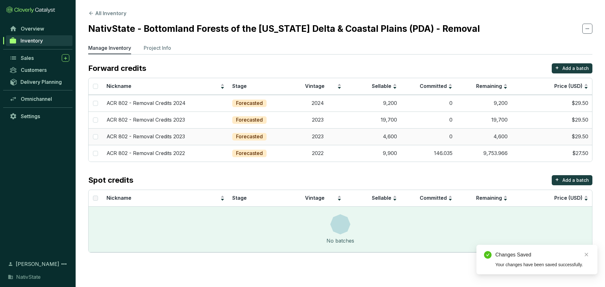
click at [542, 138] on td "$29.50" at bounding box center [552, 136] width 81 height 17
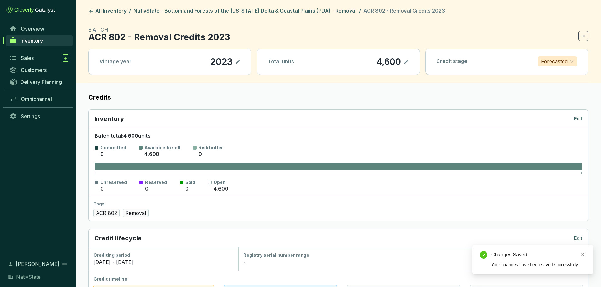
click at [581, 117] on p "Edit" at bounding box center [578, 119] width 8 height 6
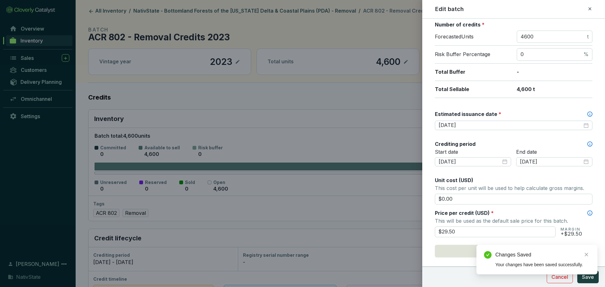
scroll to position [126, 0]
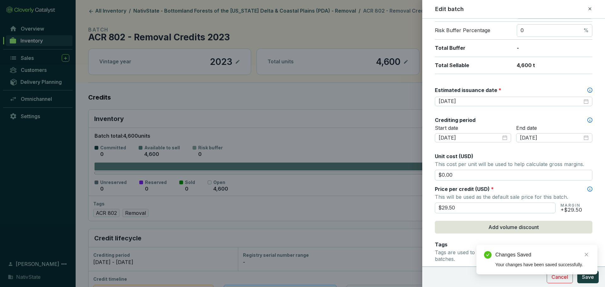
drag, startPoint x: 458, startPoint y: 209, endPoint x: 392, endPoint y: 196, distance: 68.2
click at [392, 197] on div "Edit batch Batch name * This is the internal name that will be used throughout …" at bounding box center [302, 143] width 605 height 287
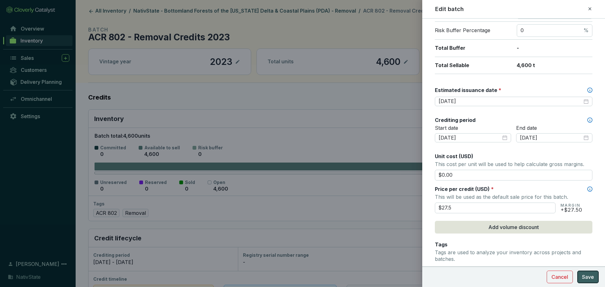
type input "$27.50"
click at [589, 277] on span "Save" at bounding box center [588, 277] width 12 height 8
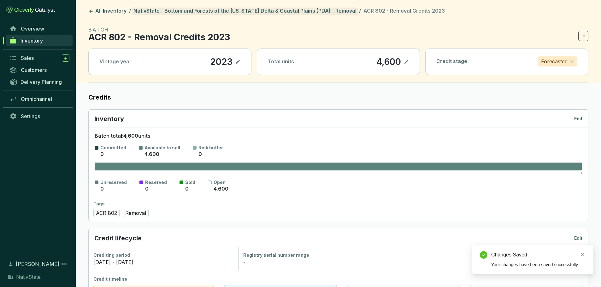
click at [308, 10] on link "NativState - Bottomland Forests of the [US_STATE] Delta & Coastal Plains (PDA) …" at bounding box center [244, 12] width 225 height 8
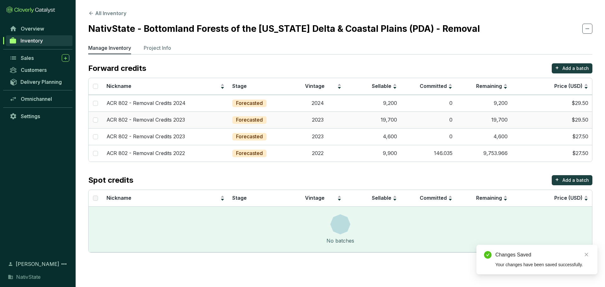
click at [470, 116] on td "19,700" at bounding box center [484, 120] width 55 height 17
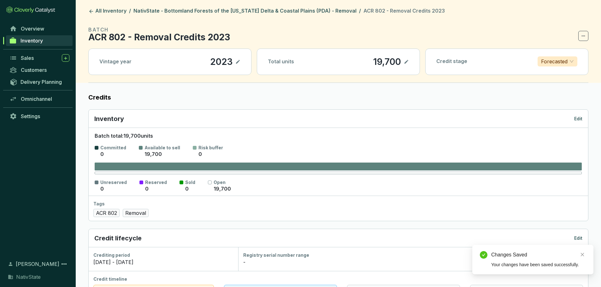
click at [577, 120] on p "Edit" at bounding box center [578, 119] width 8 height 6
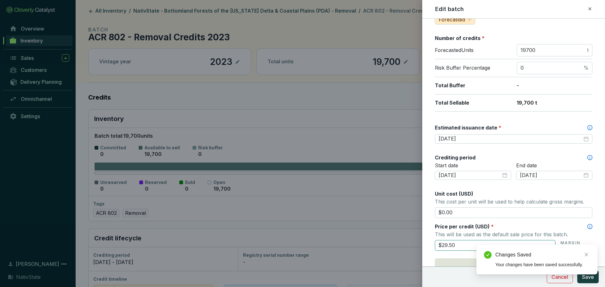
scroll to position [126, 0]
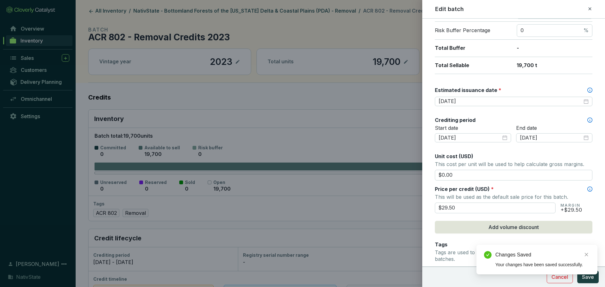
drag, startPoint x: 464, startPoint y: 207, endPoint x: 315, endPoint y: 177, distance: 152.0
click at [315, 177] on div "Edit batch Batch name * This is the internal name that will be used throughout …" at bounding box center [302, 143] width 605 height 287
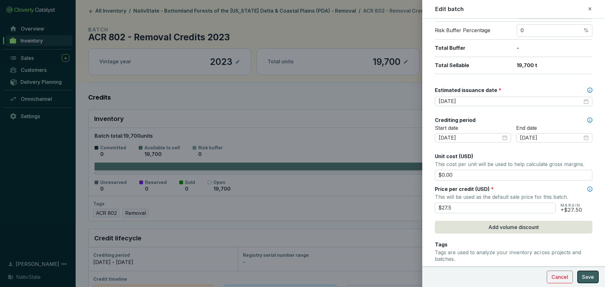
type input "$27.50"
click at [587, 277] on span "Save" at bounding box center [588, 277] width 12 height 8
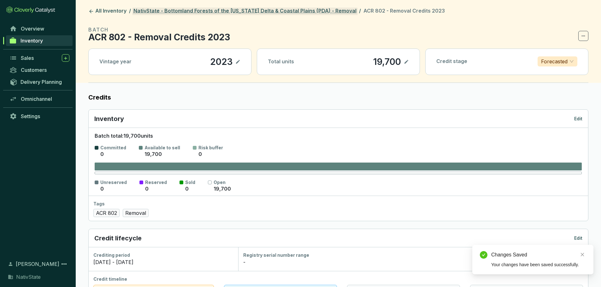
click at [288, 9] on link "NativState - Bottomland Forests of the [US_STATE] Delta & Coastal Plains (PDA) …" at bounding box center [244, 12] width 225 height 8
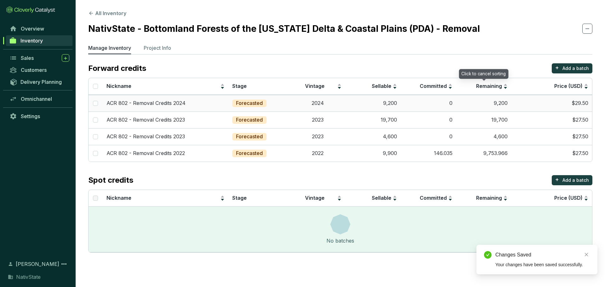
click at [483, 96] on td "9,200" at bounding box center [484, 103] width 55 height 17
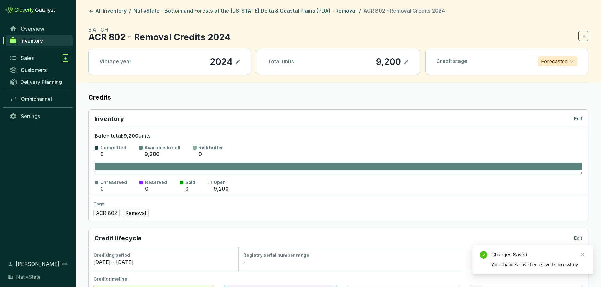
click at [581, 119] on p "Edit" at bounding box center [578, 119] width 8 height 6
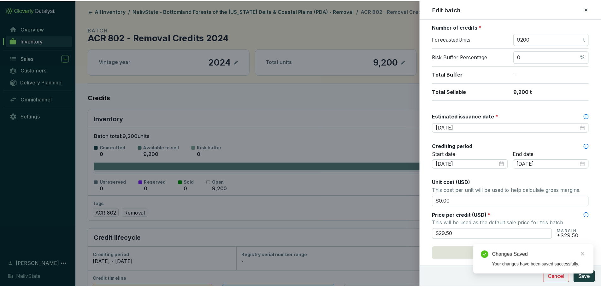
scroll to position [126, 0]
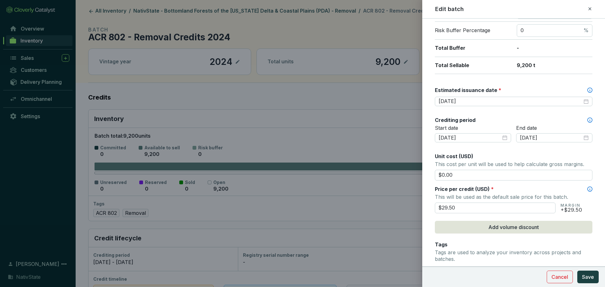
drag, startPoint x: 460, startPoint y: 208, endPoint x: 349, endPoint y: 172, distance: 116.6
click at [350, 173] on div "Edit batch Batch name * This is the internal name that will be used throughout …" at bounding box center [302, 143] width 605 height 287
type input "$27.50"
click at [586, 280] on span "Save" at bounding box center [588, 277] width 12 height 8
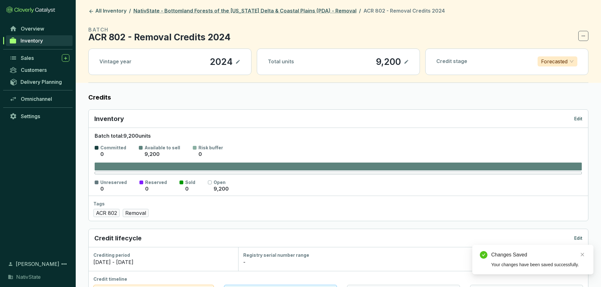
click at [250, 9] on link "NativState - Bottomland Forests of the [US_STATE] Delta & Coastal Plains (PDA) …" at bounding box center [244, 12] width 225 height 8
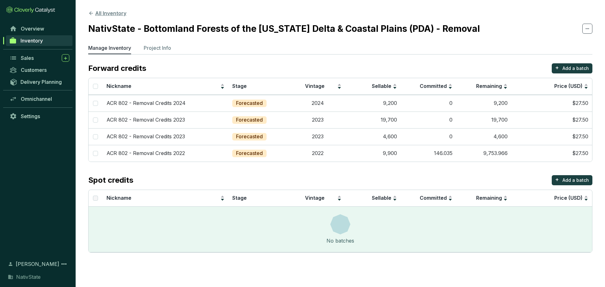
click at [104, 11] on button "All Inventory" at bounding box center [107, 13] width 38 height 8
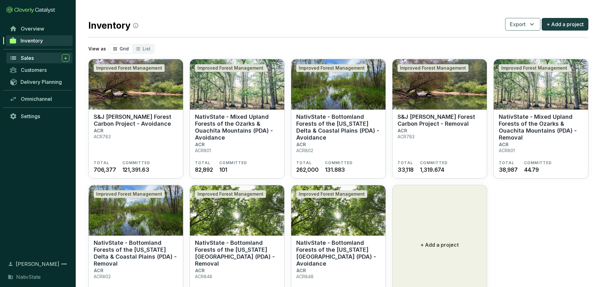
click at [31, 57] on span "Sales" at bounding box center [27, 58] width 13 height 6
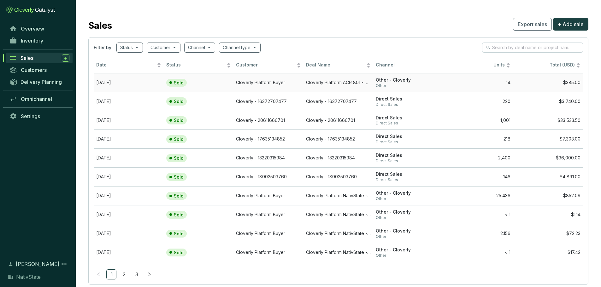
click at [140, 83] on td "[DATE]" at bounding box center [129, 82] width 70 height 19
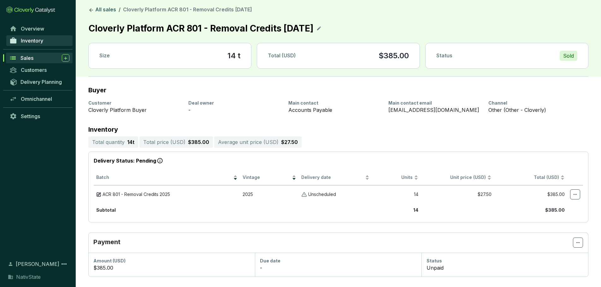
click at [33, 43] on span "Inventory" at bounding box center [32, 41] width 22 height 6
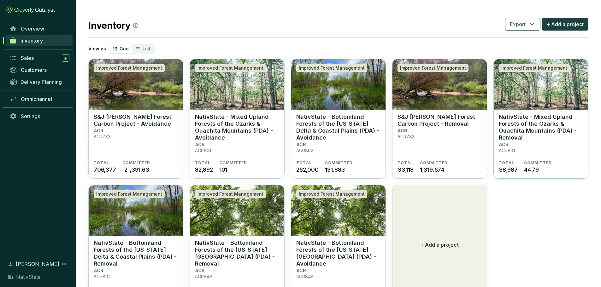
click at [528, 137] on p "NativState - Mixed Upland Forests of the Ozarks & Ouachita Mountains (PDA) - Re…" at bounding box center [541, 128] width 84 height 28
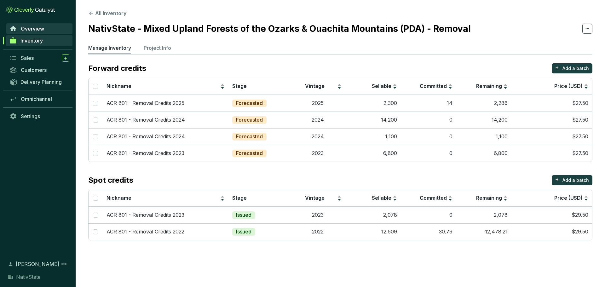
click at [29, 32] on span "Overview" at bounding box center [32, 29] width 23 height 6
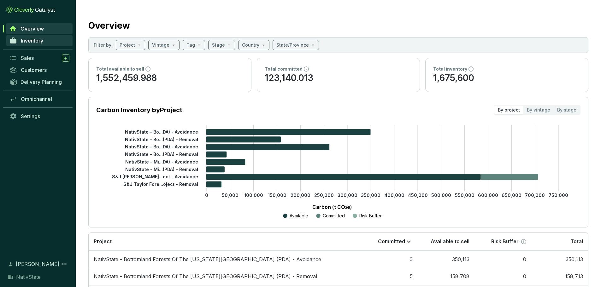
click at [31, 45] on link "Inventory" at bounding box center [39, 40] width 66 height 11
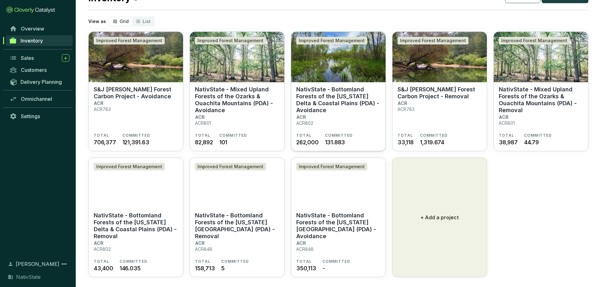
scroll to position [34, 0]
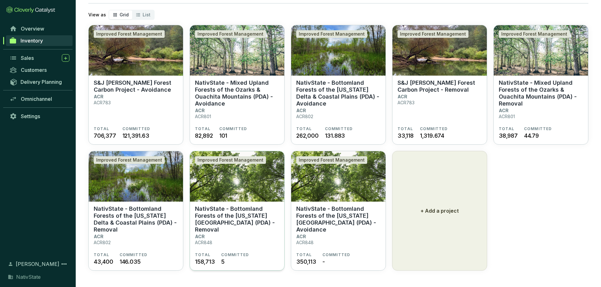
click at [233, 224] on p "NativState - Bottomland Forests of the [US_STATE][GEOGRAPHIC_DATA] (PDA) - Remo…" at bounding box center [237, 220] width 84 height 28
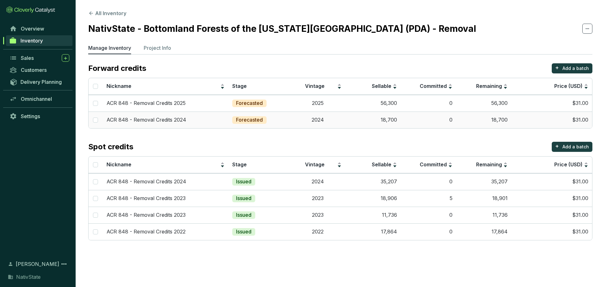
click at [532, 116] on td "$31.00" at bounding box center [552, 120] width 81 height 17
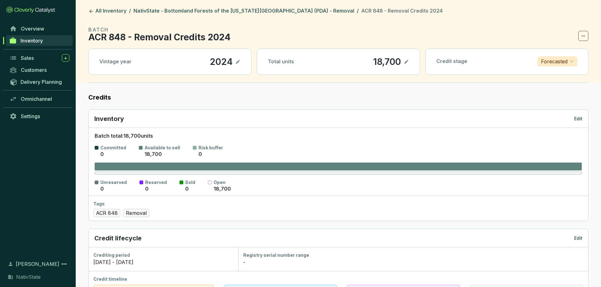
click at [574, 119] on p "Edit" at bounding box center [578, 119] width 8 height 6
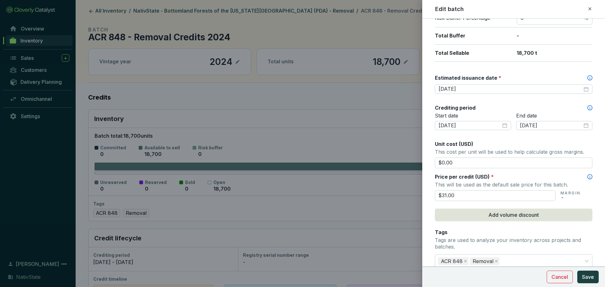
scroll to position [189, 0]
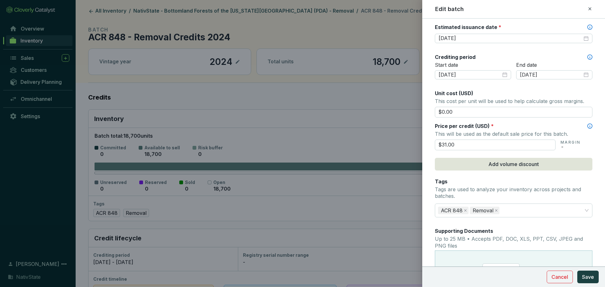
drag, startPoint x: 464, startPoint y: 147, endPoint x: 330, endPoint y: 120, distance: 137.2
click at [330, 120] on div "Edit batch Batch name * This is the internal name that will be used throughout …" at bounding box center [302, 143] width 605 height 287
type input "$29.00"
click at [591, 275] on span "Save" at bounding box center [588, 277] width 12 height 8
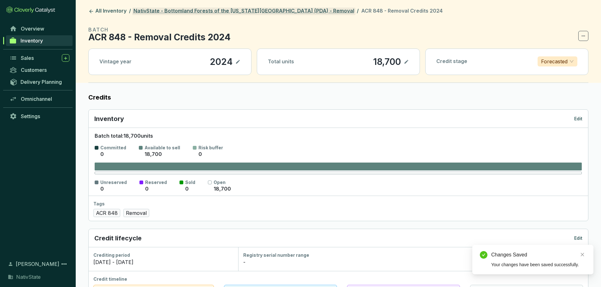
click at [224, 10] on link "NativState - Bottomland Forests of the [US_STATE][GEOGRAPHIC_DATA] (PDA) - Remo…" at bounding box center [243, 12] width 223 height 8
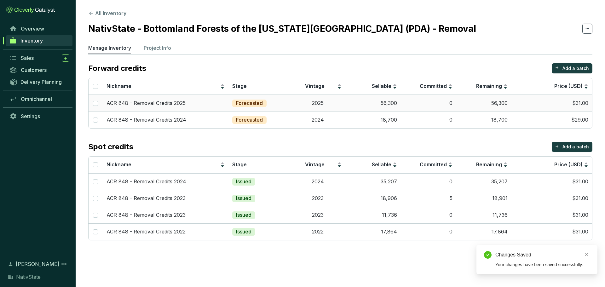
click at [521, 104] on td "$31.00" at bounding box center [552, 103] width 81 height 17
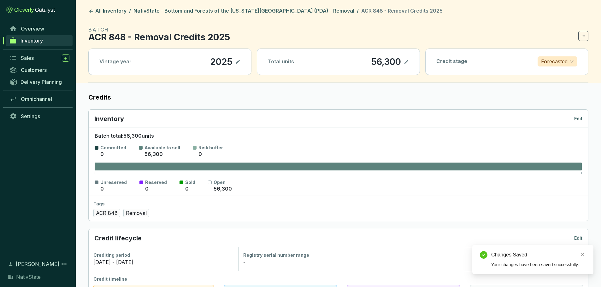
click at [576, 119] on p "Edit" at bounding box center [578, 119] width 8 height 6
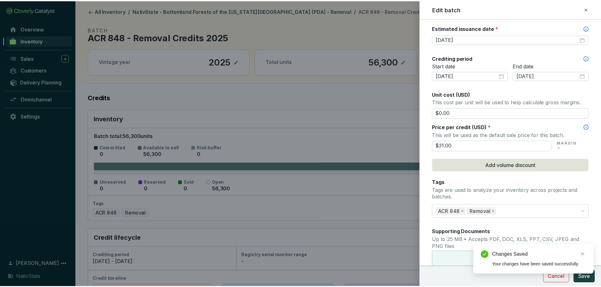
scroll to position [189, 0]
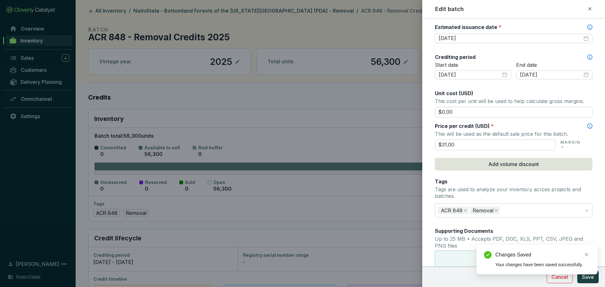
drag, startPoint x: 472, startPoint y: 147, endPoint x: 340, endPoint y: 144, distance: 132.2
click at [340, 144] on div "Edit batch Batch name * This is the internal name that will be used throughout …" at bounding box center [302, 143] width 605 height 287
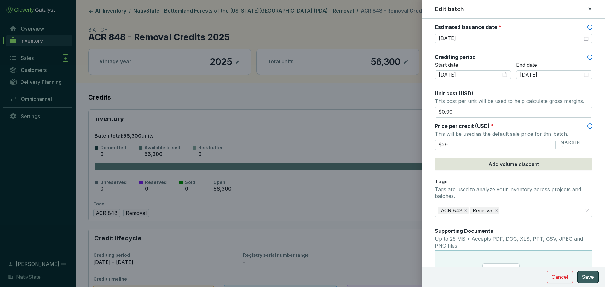
type input "$29.00"
click at [591, 276] on span "Save" at bounding box center [588, 277] width 12 height 8
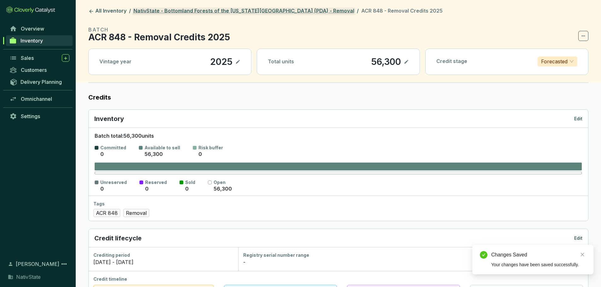
click at [256, 11] on link "NativState - Bottomland Forests of the [US_STATE][GEOGRAPHIC_DATA] (PDA) - Remo…" at bounding box center [243, 12] width 223 height 8
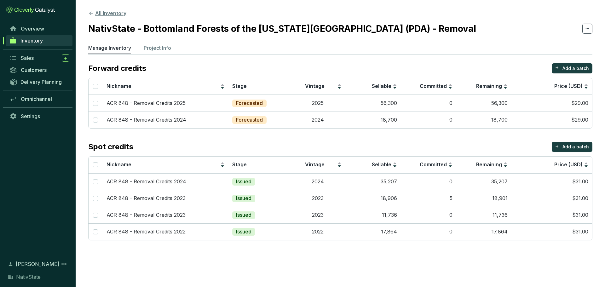
click at [103, 11] on button "All Inventory" at bounding box center [107, 13] width 38 height 8
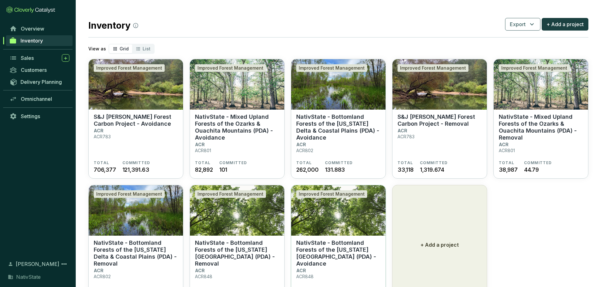
click at [332, 256] on p "NativState - Bottomland Forests of the [US_STATE][GEOGRAPHIC_DATA] (PDA) - Avoi…" at bounding box center [338, 254] width 84 height 28
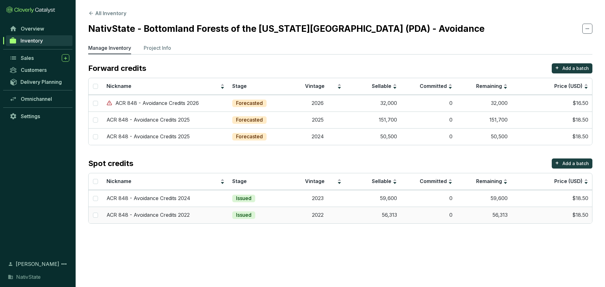
click at [530, 210] on td "$18.50" at bounding box center [552, 215] width 81 height 17
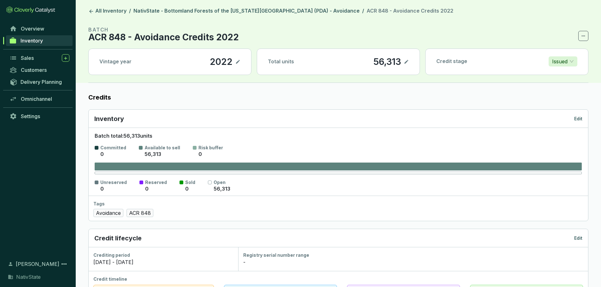
click at [582, 119] on p "Edit" at bounding box center [578, 119] width 8 height 6
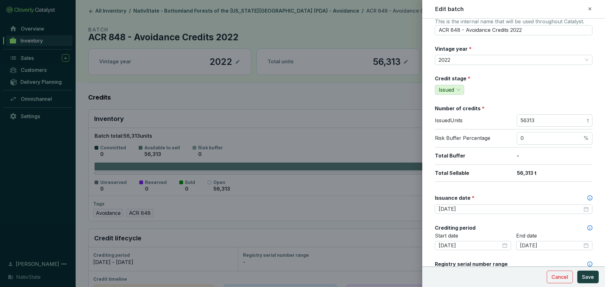
scroll to position [126, 0]
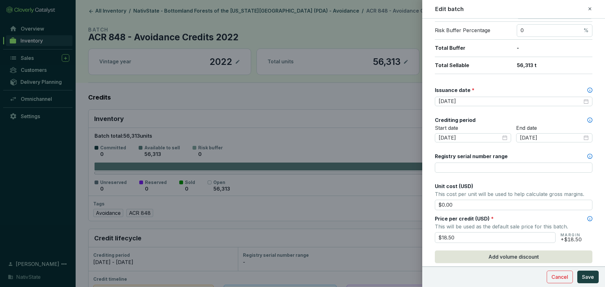
click at [594, 9] on div "Edit batch" at bounding box center [514, 9] width 168 height 8
click at [580, 7] on div "Edit batch" at bounding box center [513, 9] width 157 height 8
click at [590, 8] on icon at bounding box center [590, 9] width 5 height 8
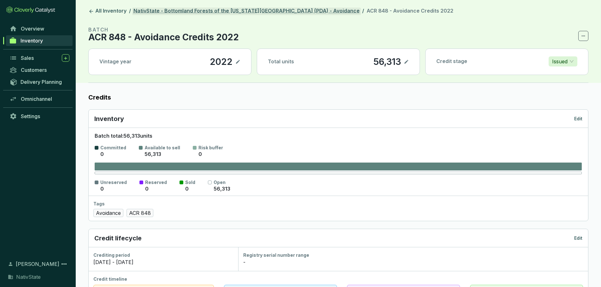
click at [271, 12] on link "NativState - Bottomland Forests of the [US_STATE][GEOGRAPHIC_DATA] (PDA) - Avoi…" at bounding box center [246, 12] width 229 height 8
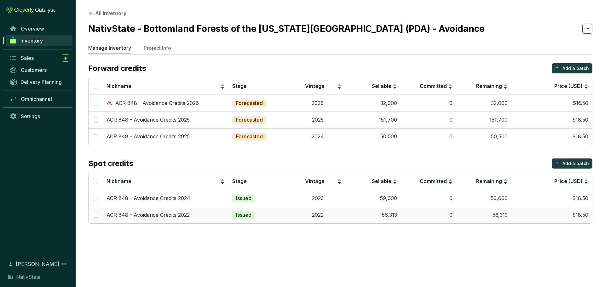
click at [513, 215] on td "$18.50" at bounding box center [552, 215] width 81 height 17
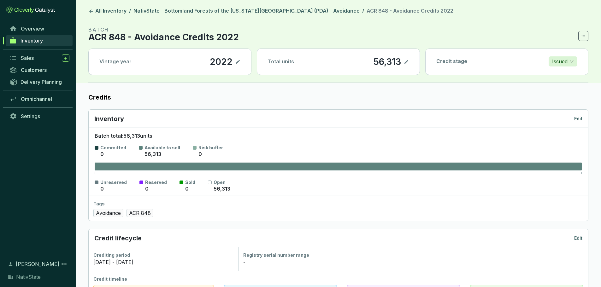
click at [579, 238] on p "Edit" at bounding box center [578, 238] width 8 height 6
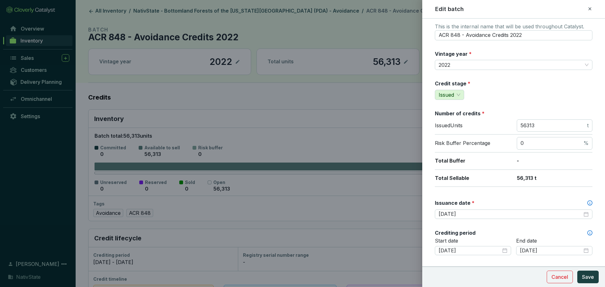
scroll to position [158, 0]
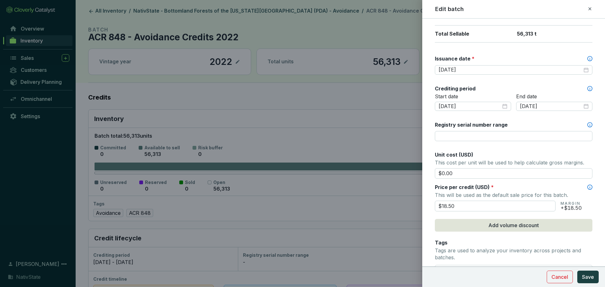
drag, startPoint x: 471, startPoint y: 208, endPoint x: 340, endPoint y: 198, distance: 131.3
click at [340, 198] on div "Edit batch Batch name * This is the internal name that will be used throughout …" at bounding box center [302, 143] width 605 height 287
type input "$17.50"
click at [590, 274] on span "Save" at bounding box center [588, 277] width 12 height 8
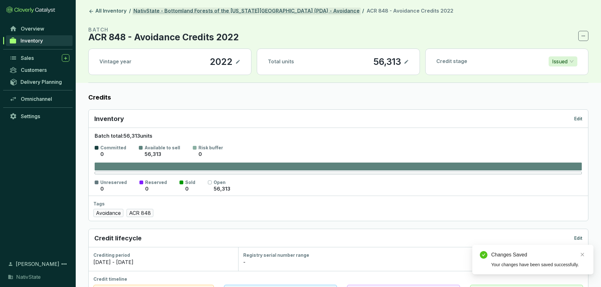
click at [271, 11] on link "NativState - Bottomland Forests of the [US_STATE][GEOGRAPHIC_DATA] (PDA) - Avoi…" at bounding box center [246, 12] width 229 height 8
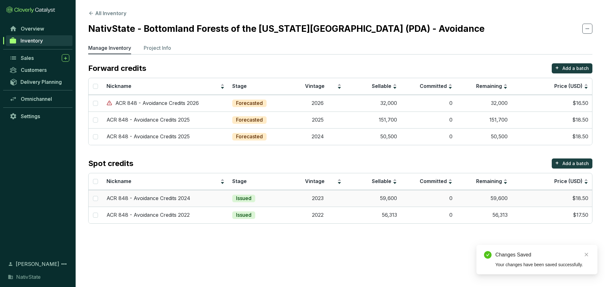
click at [494, 201] on td "59,600" at bounding box center [484, 198] width 55 height 17
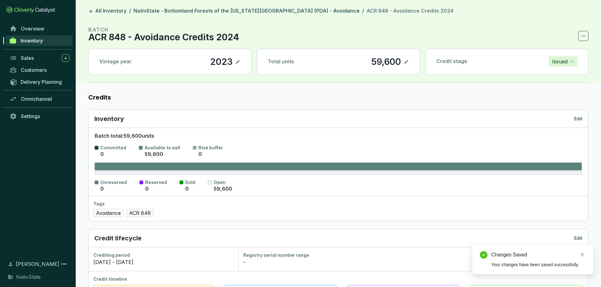
click at [577, 119] on p "Edit" at bounding box center [578, 119] width 8 height 6
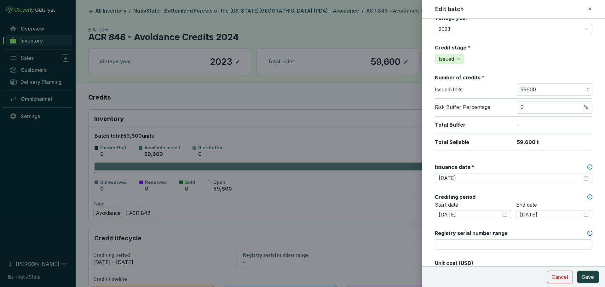
scroll to position [189, 0]
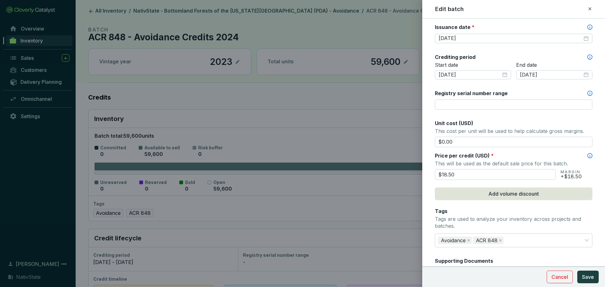
drag, startPoint x: 466, startPoint y: 176, endPoint x: 396, endPoint y: 172, distance: 70.4
click at [396, 172] on div "Edit batch Batch name * This is the internal name that will be used throughout …" at bounding box center [302, 143] width 605 height 287
type input "$17.50"
click at [582, 281] on button "Save" at bounding box center [588, 277] width 21 height 13
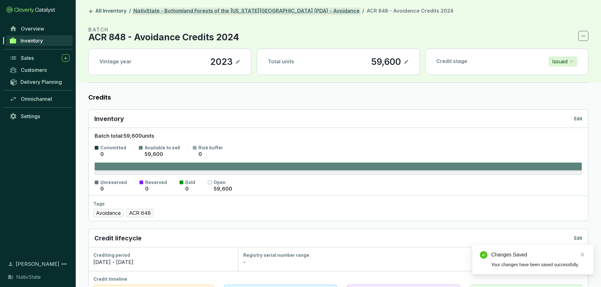
click at [243, 12] on link "NativState - Bottomland Forests of the [US_STATE][GEOGRAPHIC_DATA] (PDA) - Avoi…" at bounding box center [246, 12] width 229 height 8
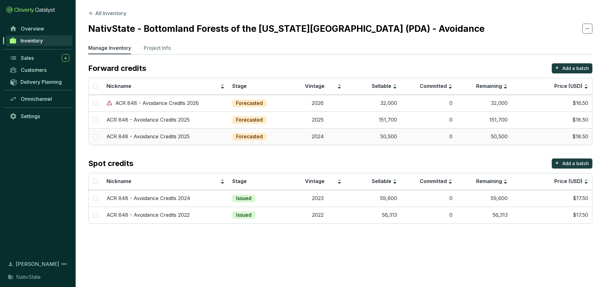
click at [430, 135] on td "0" at bounding box center [428, 136] width 55 height 17
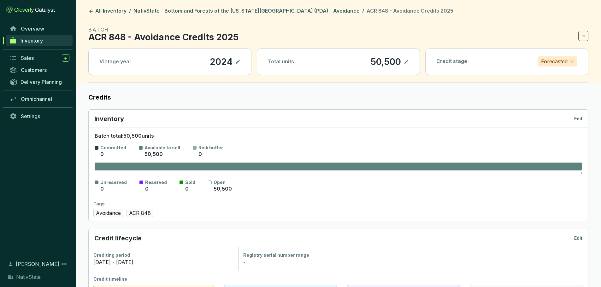
click at [573, 118] on div "Inventory Edit" at bounding box center [338, 118] width 488 height 9
click at [578, 118] on p "Edit" at bounding box center [578, 119] width 8 height 6
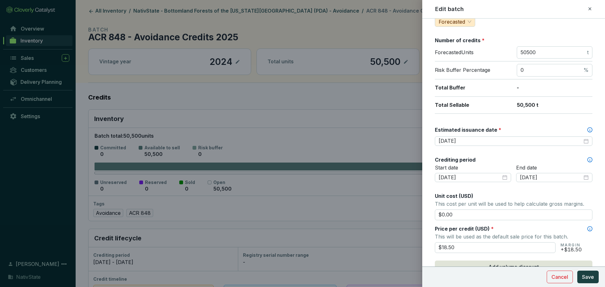
scroll to position [126, 0]
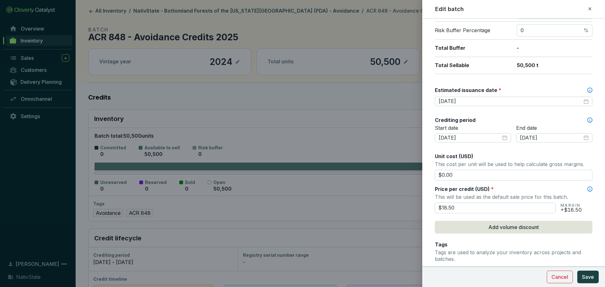
drag, startPoint x: 481, startPoint y: 209, endPoint x: 355, endPoint y: 207, distance: 126.1
click at [355, 207] on div "Edit batch Batch name * This is the internal name that will be used throughout …" at bounding box center [302, 143] width 605 height 287
type input "$16.50"
click at [586, 274] on span "Save" at bounding box center [588, 277] width 12 height 8
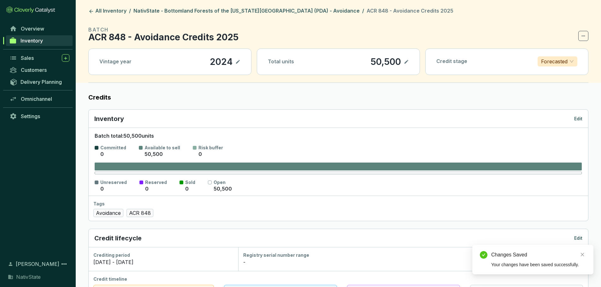
click at [249, 7] on header "All Inventory / NativState - Bottomland Forests of the [US_STATE][GEOGRAPHIC_DA…" at bounding box center [338, 41] width 525 height 83
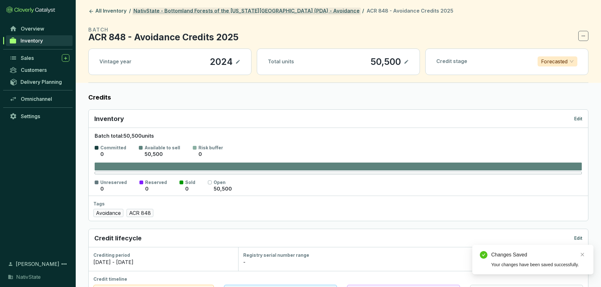
click at [249, 10] on link "NativState - Bottomland Forests of the [US_STATE][GEOGRAPHIC_DATA] (PDA) - Avoi…" at bounding box center [246, 12] width 229 height 8
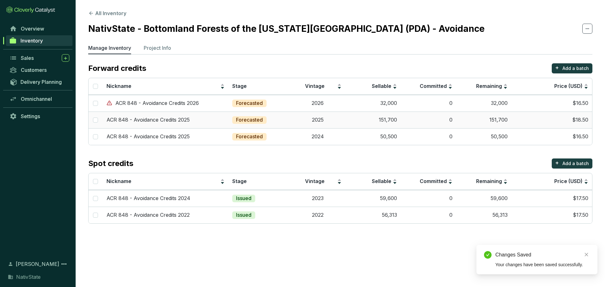
click at [484, 117] on td "151,700" at bounding box center [484, 120] width 55 height 17
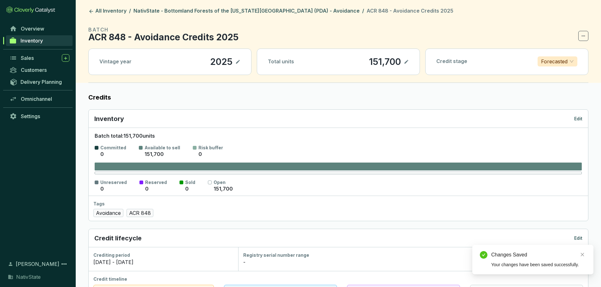
click at [576, 121] on p "Edit" at bounding box center [578, 119] width 8 height 6
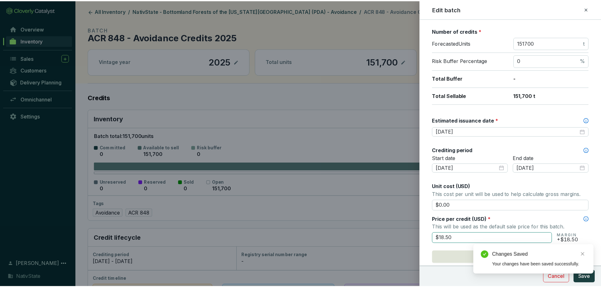
scroll to position [158, 0]
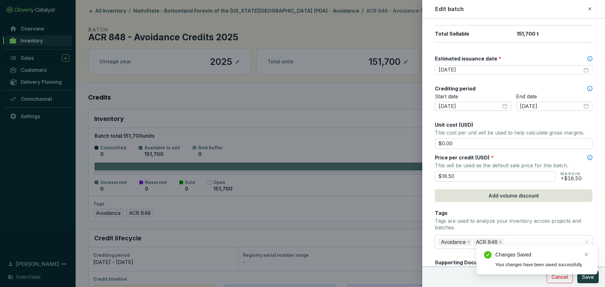
drag, startPoint x: 515, startPoint y: 178, endPoint x: 350, endPoint y: 166, distance: 165.6
click at [350, 166] on div "Edit batch Batch name * This is the internal name that will be used throughout …" at bounding box center [302, 143] width 605 height 287
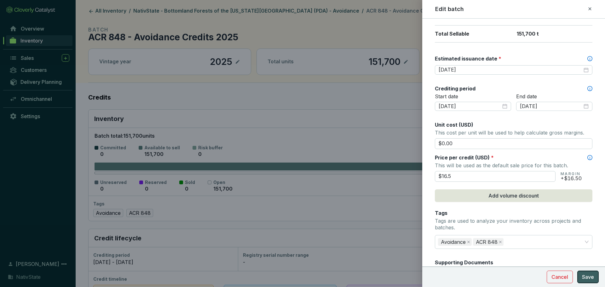
type input "$16.50"
click at [587, 278] on span "Save" at bounding box center [588, 277] width 12 height 8
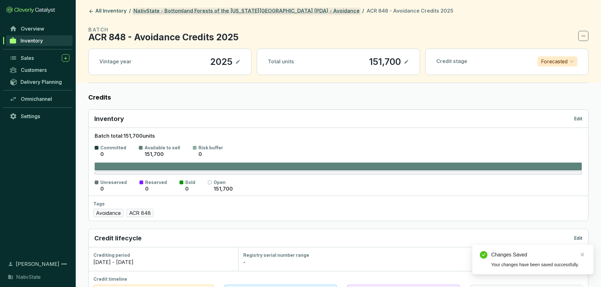
click at [266, 11] on link "NativState - Bottomland Forests of the [US_STATE][GEOGRAPHIC_DATA] (PDA) - Avoi…" at bounding box center [246, 12] width 229 height 8
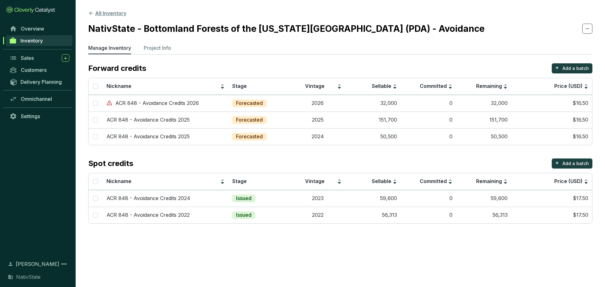
click at [113, 14] on button "All Inventory" at bounding box center [107, 13] width 38 height 8
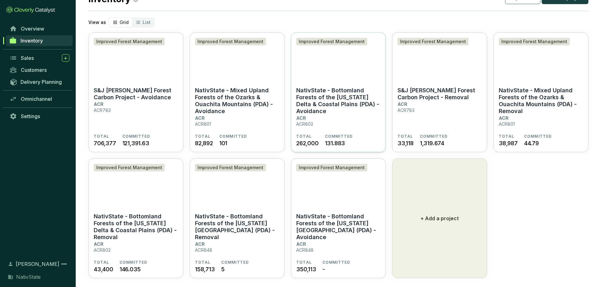
scroll to position [34, 0]
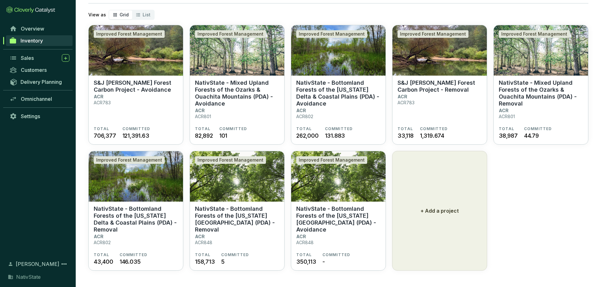
click at [185, 226] on section "Improved Forest Management S&J [PERSON_NAME] Forest Carbon Project - Avoidance …" at bounding box center [338, 148] width 500 height 246
click at [223, 220] on p "NativState - Bottomland Forests of the [US_STATE][GEOGRAPHIC_DATA] (PDA) - Remo…" at bounding box center [237, 220] width 84 height 28
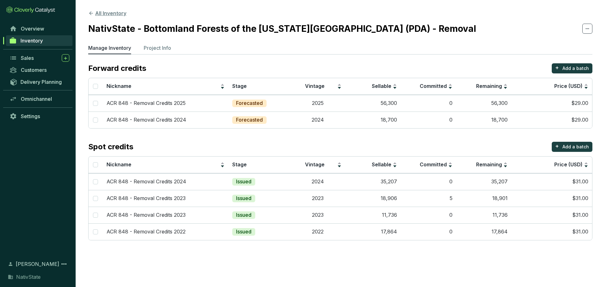
click at [113, 12] on button "All Inventory" at bounding box center [107, 13] width 38 height 8
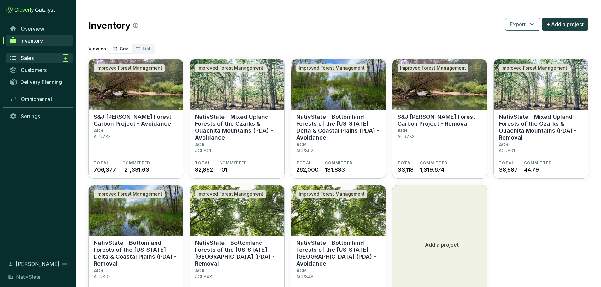
click at [26, 58] on span "Sales" at bounding box center [27, 58] width 13 height 6
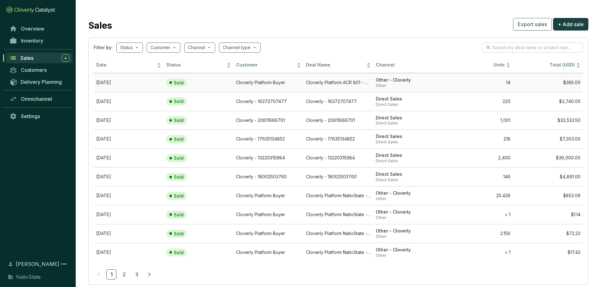
click at [200, 84] on section "Sold" at bounding box center [185, 83] width 38 height 8
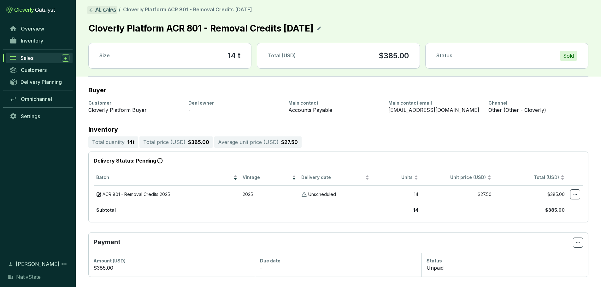
click at [108, 9] on link "All sales" at bounding box center [102, 10] width 30 height 8
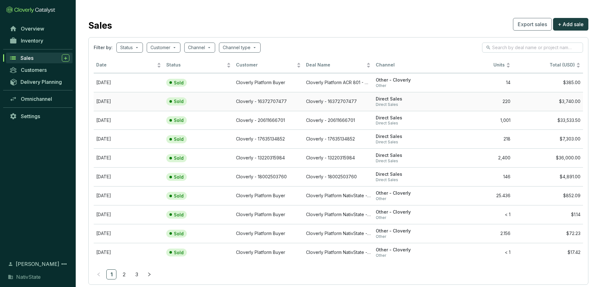
click at [250, 100] on td "Cloverly - 16372707477" at bounding box center [268, 101] width 70 height 19
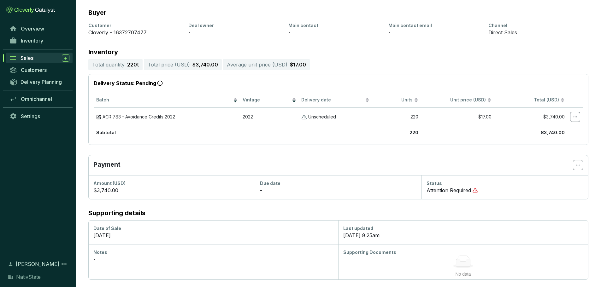
scroll to position [78, 0]
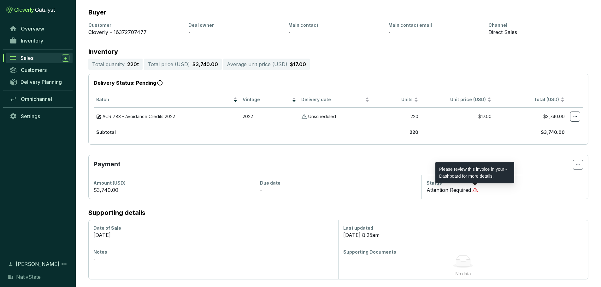
click at [462, 175] on div "Please review this invoice in your - Dashboard for more details." at bounding box center [474, 172] width 79 height 21
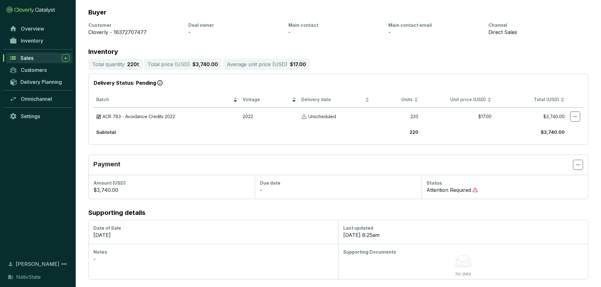
click at [32, 55] on span "Sales" at bounding box center [26, 58] width 13 height 6
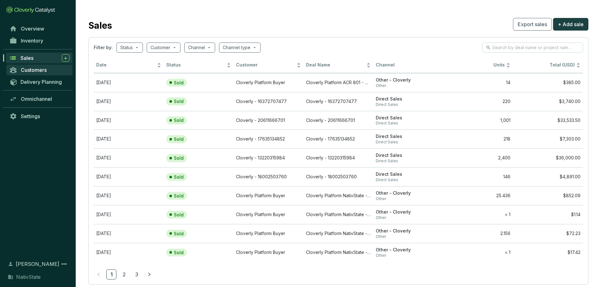
click at [44, 73] on span "Customers" at bounding box center [34, 70] width 26 height 6
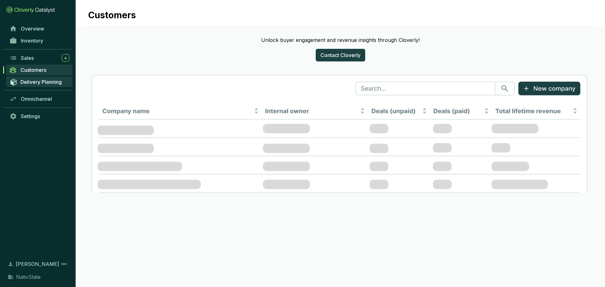
click at [38, 84] on span "Delivery Planning" at bounding box center [40, 82] width 41 height 6
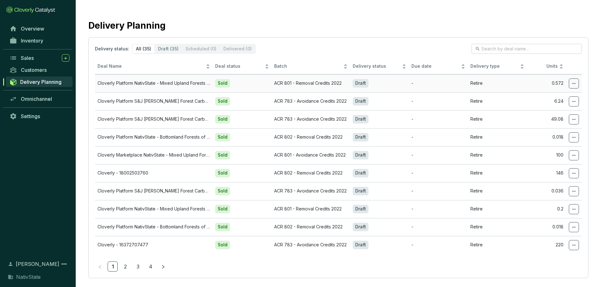
click at [271, 83] on td "Sold" at bounding box center [242, 83] width 59 height 18
click at [32, 98] on span "Omnichannel" at bounding box center [36, 99] width 31 height 6
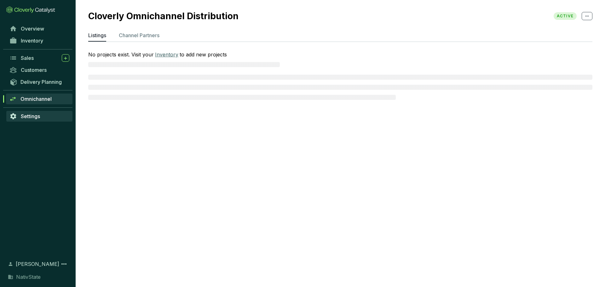
click at [34, 116] on span "Settings" at bounding box center [30, 116] width 19 height 6
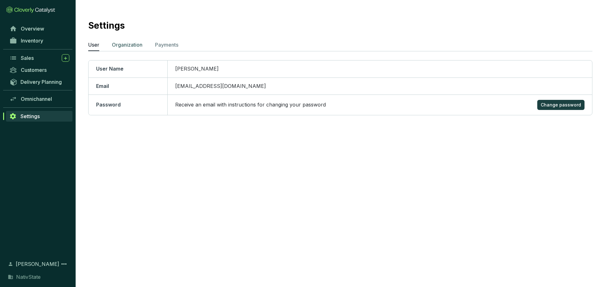
click at [131, 47] on p "Organization" at bounding box center [127, 45] width 31 height 8
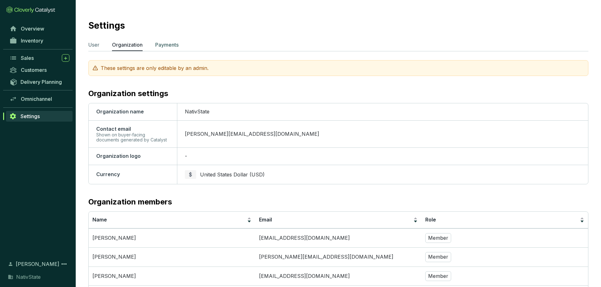
click at [166, 44] on p "Payments" at bounding box center [166, 45] width 23 height 8
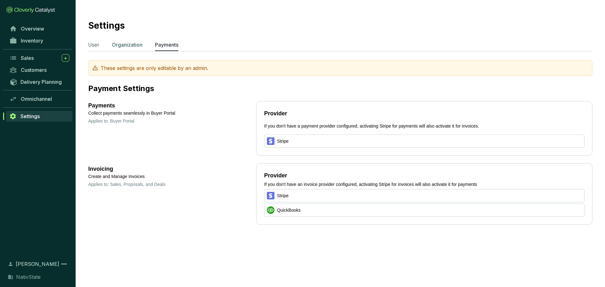
click at [130, 44] on p "Organization" at bounding box center [127, 45] width 31 height 8
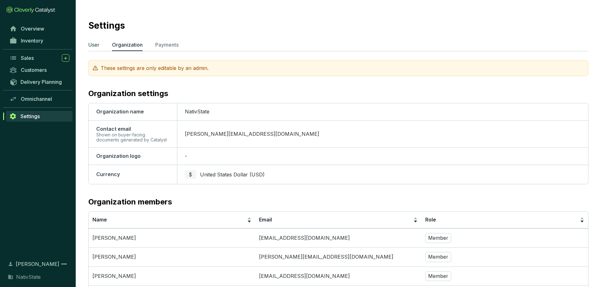
click at [98, 46] on p "User" at bounding box center [93, 45] width 11 height 8
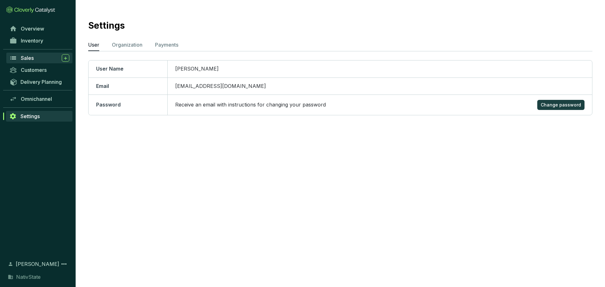
click at [40, 60] on div "Sales" at bounding box center [45, 58] width 49 height 8
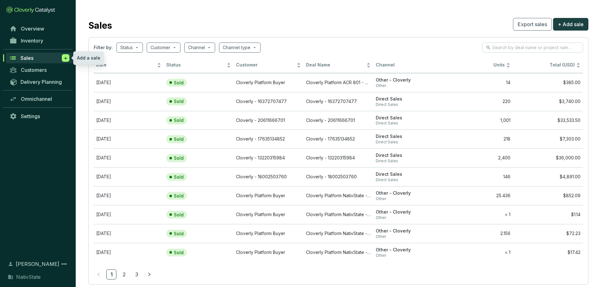
click at [68, 58] on icon at bounding box center [65, 58] width 5 height 6
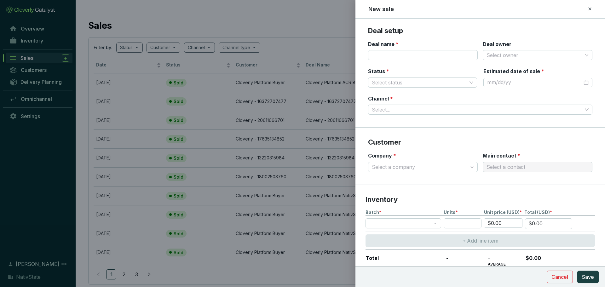
click at [589, 9] on icon at bounding box center [590, 9] width 5 height 8
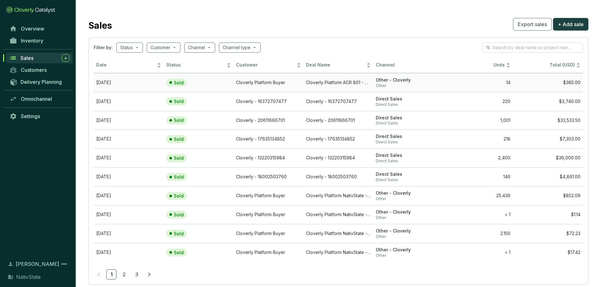
click at [213, 85] on td "Sold" at bounding box center [199, 82] width 70 height 19
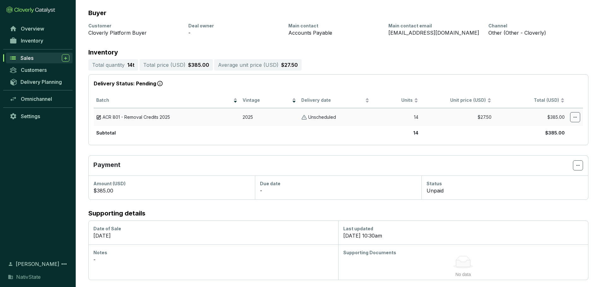
scroll to position [78, 0]
